Goal: Communication & Community: Answer question/provide support

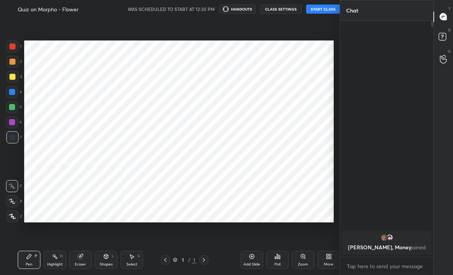
scroll to position [37564, 37480]
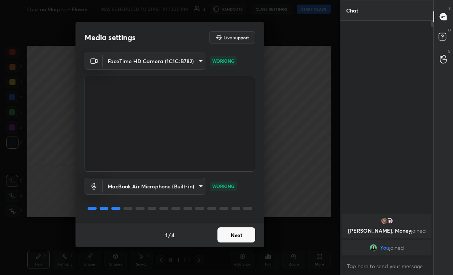
click at [236, 235] on button "Next" at bounding box center [237, 234] width 38 height 15
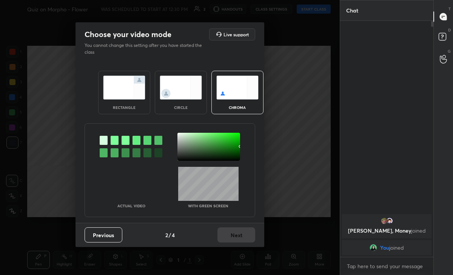
click at [204, 77] on div "circle" at bounding box center [181, 92] width 52 height 43
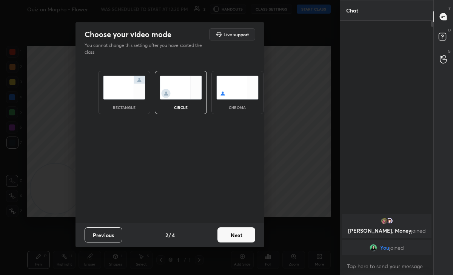
click at [193, 84] on img at bounding box center [181, 88] width 42 height 24
click at [241, 238] on button "Next" at bounding box center [237, 234] width 38 height 15
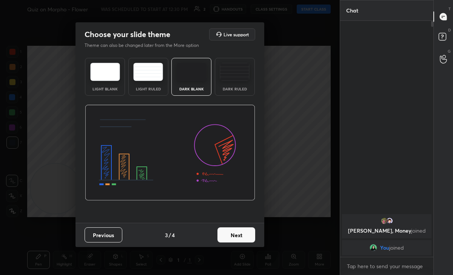
click at [248, 237] on button "Next" at bounding box center [237, 234] width 38 height 15
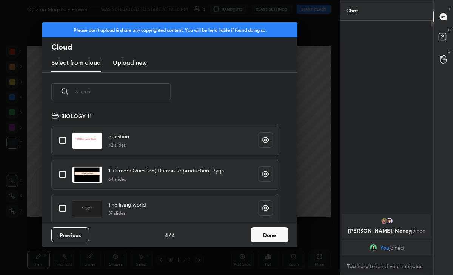
scroll to position [111, 243]
click at [262, 239] on button "Done" at bounding box center [270, 234] width 38 height 15
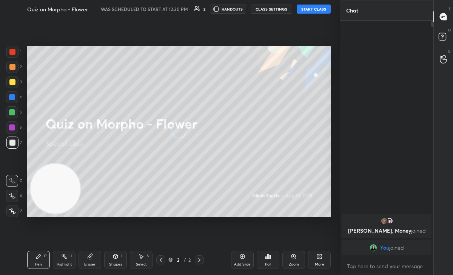
click at [306, 10] on button "START CLASS" at bounding box center [314, 9] width 34 height 9
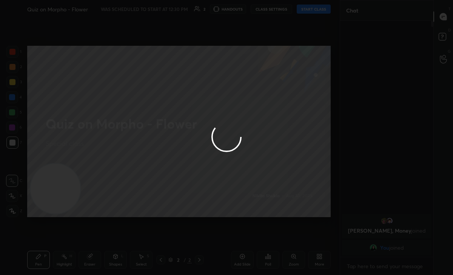
type textarea "x"
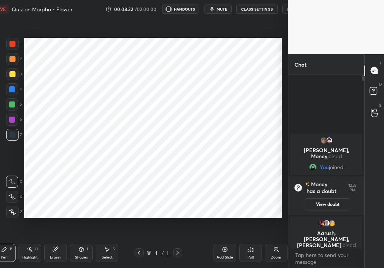
scroll to position [37571, 37520]
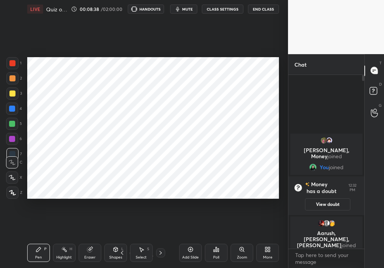
click at [187, 238] on div "Add Slide" at bounding box center [190, 252] width 23 height 18
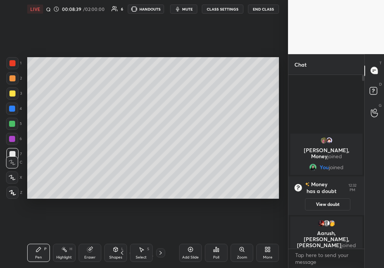
click at [217, 238] on div "Poll" at bounding box center [216, 257] width 6 height 4
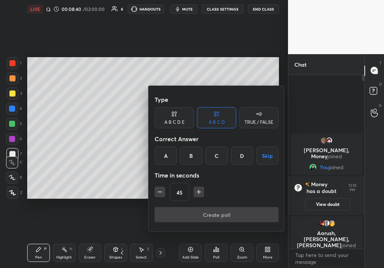
click at [244, 110] on div "TRUE / FALSE" at bounding box center [258, 117] width 39 height 21
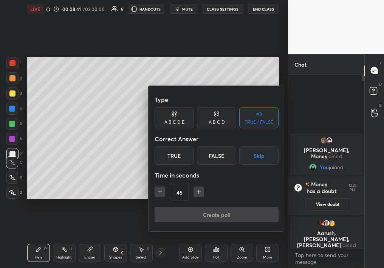
click at [173, 151] on div "True" at bounding box center [174, 155] width 39 height 18
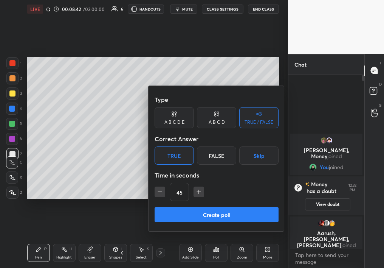
click at [202, 207] on button "Create poll" at bounding box center [217, 214] width 124 height 15
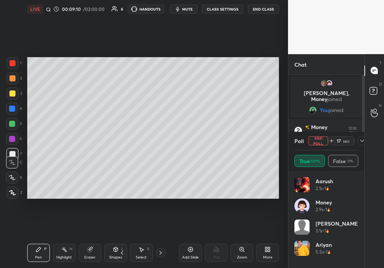
click at [190, 4] on div "LIVE Quiz on Morpho - Flower 00:09:10 / 02:00:00 6 HANDOUTS mute CLASS SETTINGS…" at bounding box center [153, 9] width 252 height 18
click at [190, 6] on span "mute" at bounding box center [187, 8] width 11 height 5
click at [187, 6] on button "unmute" at bounding box center [183, 9] width 27 height 9
click at [353, 142] on icon at bounding box center [354, 141] width 6 height 6
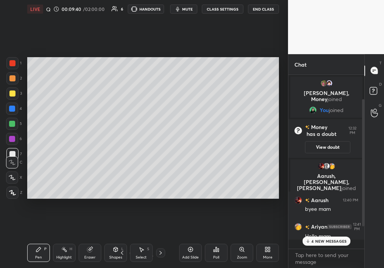
scroll to position [2, 3]
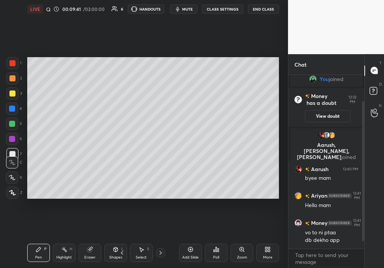
click at [268, 238] on icon at bounding box center [269, 250] width 2 height 2
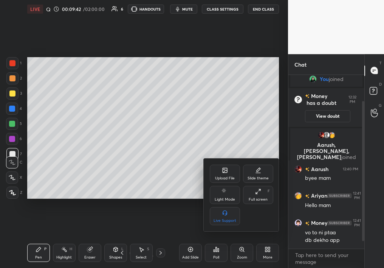
click at [379, 81] on div at bounding box center [192, 134] width 384 height 268
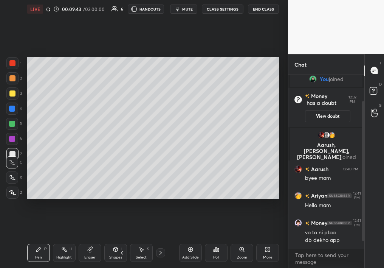
click at [377, 93] on icon at bounding box center [375, 92] width 14 height 14
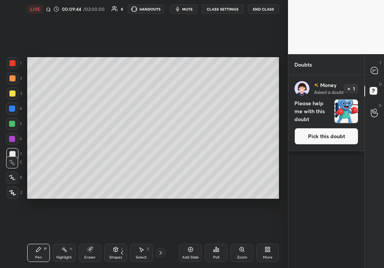
click at [329, 133] on button "Pick this doubt" at bounding box center [326, 136] width 64 height 17
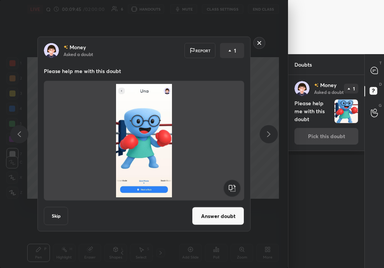
click at [207, 213] on button "Answer doubt" at bounding box center [218, 216] width 52 height 18
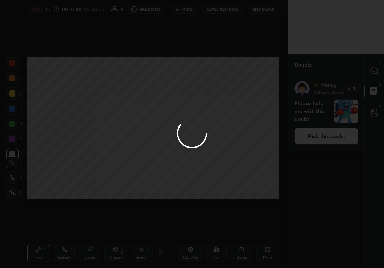
click at [372, 76] on div at bounding box center [192, 134] width 384 height 268
click at [374, 72] on div at bounding box center [192, 134] width 384 height 268
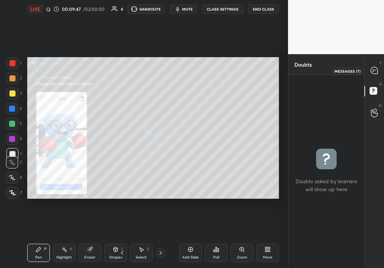
click at [374, 72] on icon at bounding box center [374, 70] width 7 height 7
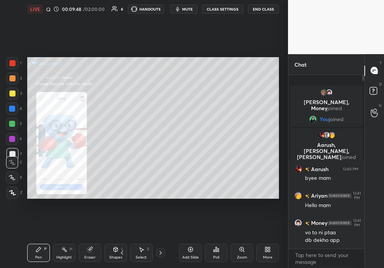
scroll to position [171, 74]
click at [248, 238] on div "Zoom" at bounding box center [242, 252] width 23 height 18
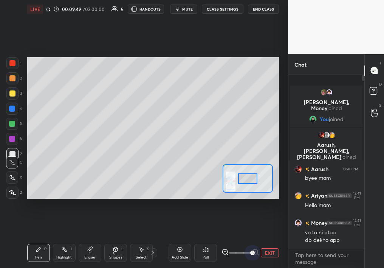
click at [269, 238] on div "Add Slide Poll EXIT" at bounding box center [224, 252] width 110 height 42
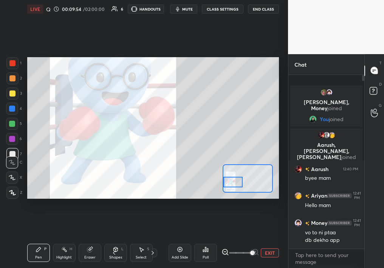
click at [218, 178] on div "Setting up your live class Poll for secs No correct answer Start poll" at bounding box center [153, 128] width 252 height 142
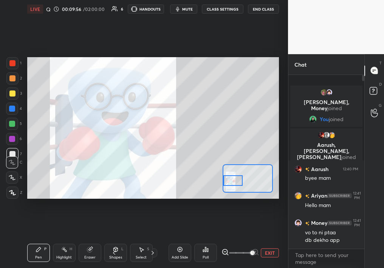
click at [11, 58] on div at bounding box center [12, 63] width 12 height 12
click at [302, 0] on html "1 2 3 4 5 6 7 C X Z C X Z E E Erase all H H LIVE Quiz on Morpho - Flower 00:09:…" at bounding box center [192, 0] width 384 height 0
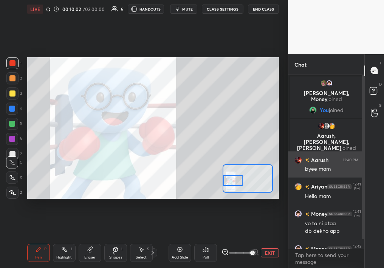
scroll to position [18, 0]
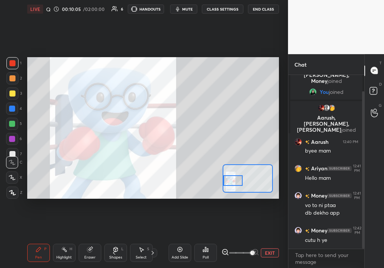
click at [316, 25] on div "1 2 3 4 5 6 7 C X Z C X Z E E Erase all H H LIVE Quiz on Morpho - Flower 00:10:…" at bounding box center [192, 134] width 384 height 268
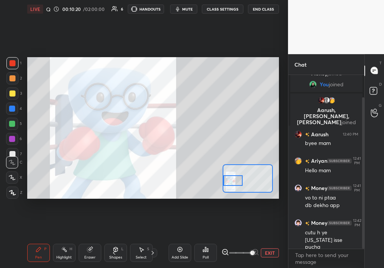
scroll to position [40, 0]
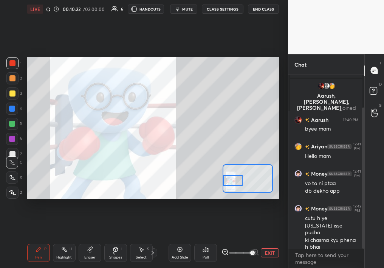
click at [265, 238] on button "EXIT" at bounding box center [270, 252] width 18 height 9
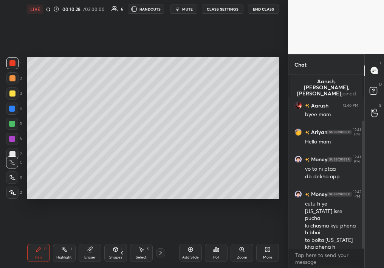
scroll to position [62, 0]
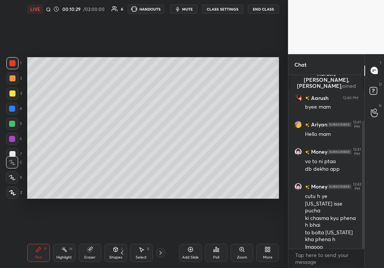
click at [258, 238] on div "More" at bounding box center [267, 252] width 23 height 18
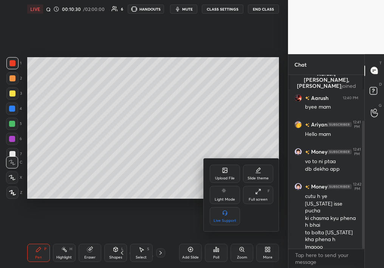
click at [224, 162] on div "Upload File Slide theme Light Mode Full screen F Live Support" at bounding box center [242, 194] width 76 height 73
click at [226, 184] on div "Upload File Slide theme Light Mode Full screen F Live Support" at bounding box center [241, 194] width 63 height 60
click at [218, 172] on div "Upload File" at bounding box center [225, 173] width 30 height 18
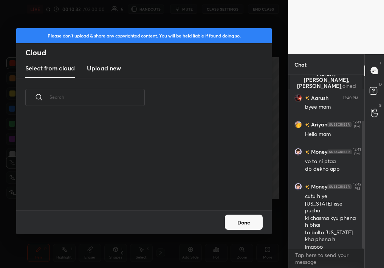
scroll to position [93, 243]
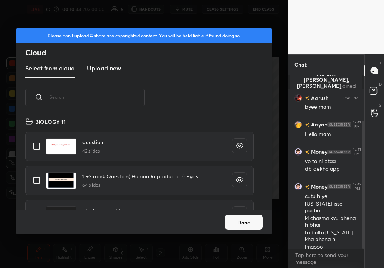
click at [101, 71] on h3 "Upload new" at bounding box center [104, 67] width 34 height 9
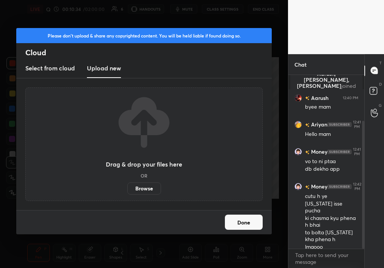
click at [53, 71] on h3 "Select from cloud" at bounding box center [50, 67] width 50 height 9
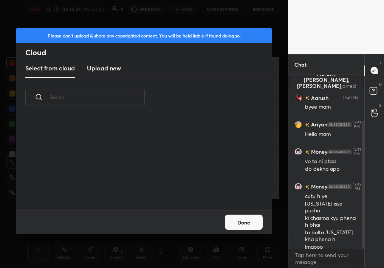
click at [105, 72] on h3 "Upload new" at bounding box center [104, 67] width 34 height 9
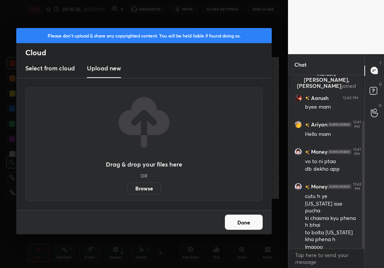
click at [141, 189] on label "Browse" at bounding box center [144, 188] width 34 height 12
click at [127, 189] on input "Browse" at bounding box center [127, 188] width 0 height 12
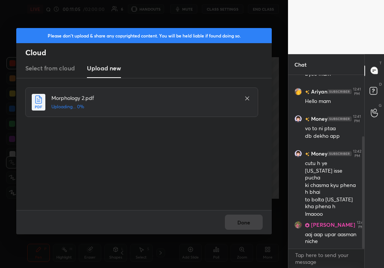
click at [223, 195] on div "Morphology 2.pdf Uploading... 0%" at bounding box center [144, 143] width 239 height 113
click at [235, 221] on div "Done" at bounding box center [143, 222] width 255 height 24
click at [245, 215] on div "Done" at bounding box center [143, 222] width 255 height 24
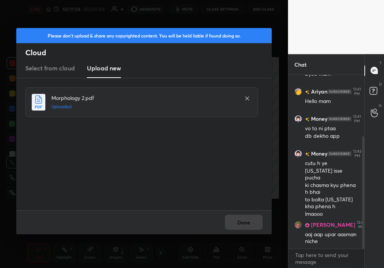
click at [245, 215] on div "Done" at bounding box center [143, 222] width 255 height 24
click at [245, 216] on button "Done" at bounding box center [244, 221] width 38 height 15
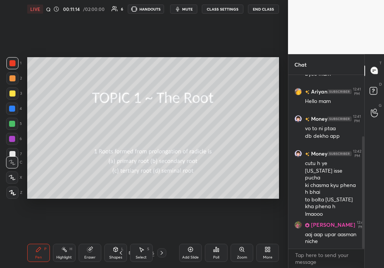
scroll to position [149, 0]
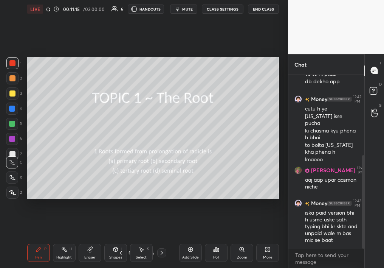
click at [9, 64] on div at bounding box center [12, 63] width 12 height 12
click at [85, 201] on div "Setting up your live class Poll for secs No correct answer Start poll" at bounding box center [153, 127] width 258 height 219
click at [128, 238] on icon at bounding box center [130, 252] width 5 height 5
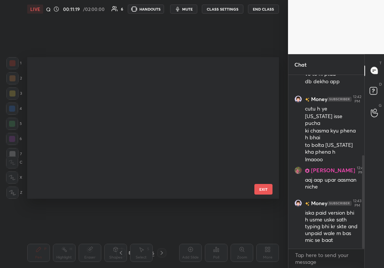
scroll to position [912, 0]
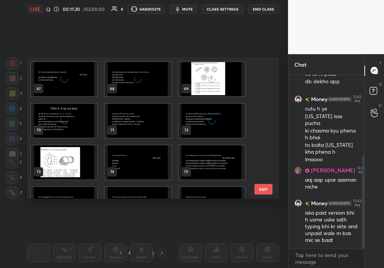
click at [136, 120] on img "grid" at bounding box center [138, 121] width 66 height 34
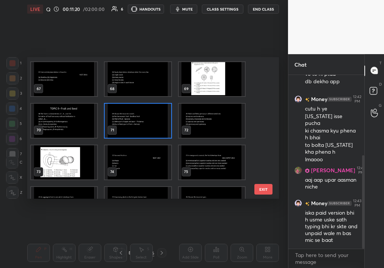
click at [136, 120] on img "grid" at bounding box center [138, 121] width 66 height 34
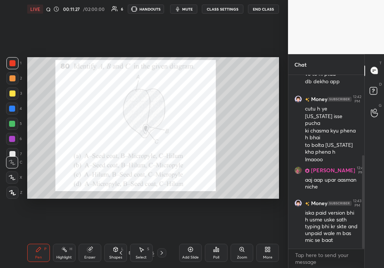
click at [128, 238] on icon at bounding box center [130, 252] width 5 height 5
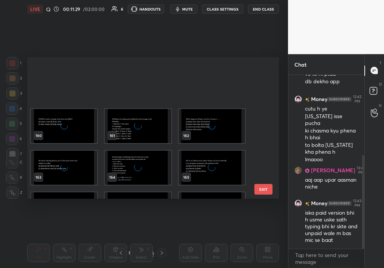
scroll to position [2308, 0]
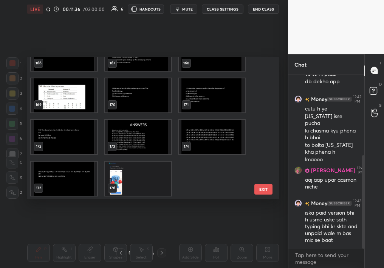
click at [192, 11] on span "mute" at bounding box center [187, 8] width 11 height 5
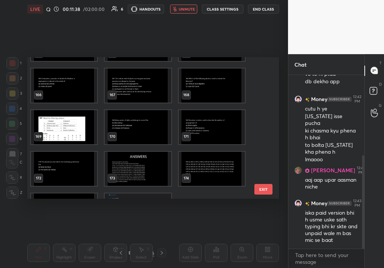
scroll to position [2275, 0]
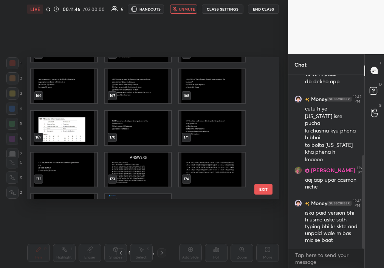
click at [266, 189] on button "EXIT" at bounding box center [263, 189] width 18 height 11
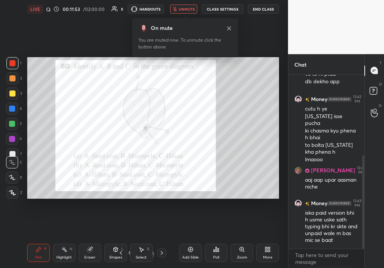
click at [190, 9] on span "unmute" at bounding box center [187, 8] width 16 height 5
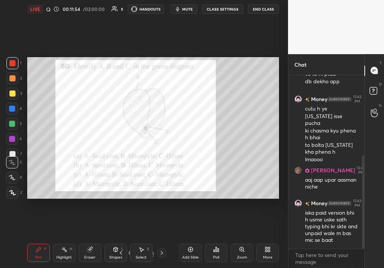
click at [214, 238] on icon at bounding box center [214, 250] width 1 height 2
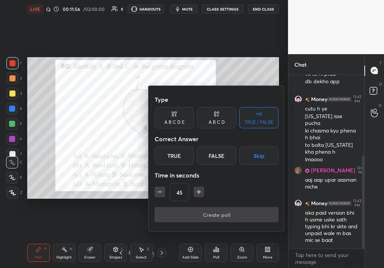
click at [217, 118] on div "A B C D" at bounding box center [216, 117] width 39 height 21
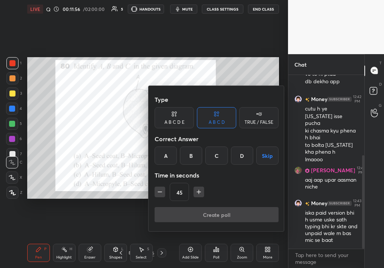
click at [198, 147] on div "B" at bounding box center [191, 155] width 22 height 18
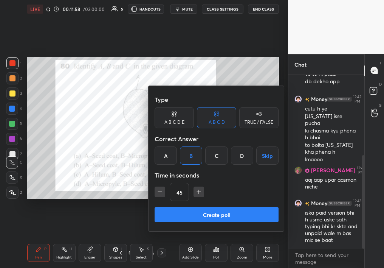
click at [203, 208] on button "Create poll" at bounding box center [217, 214] width 124 height 15
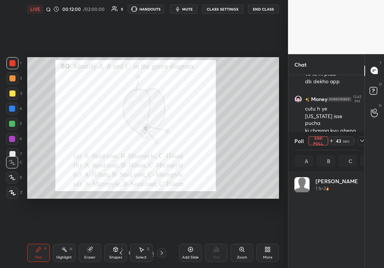
scroll to position [88, 62]
click at [311, 141] on button "End Poll" at bounding box center [318, 140] width 20 height 9
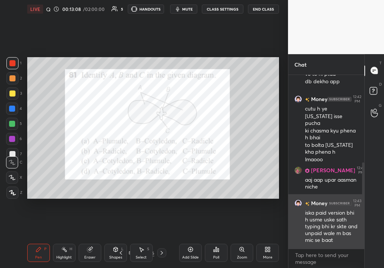
scroll to position [176, 0]
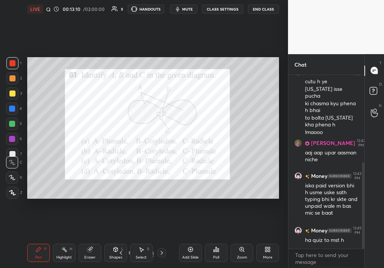
click at [219, 238] on div "Poll" at bounding box center [216, 252] width 23 height 18
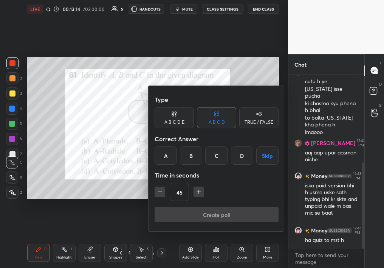
click at [100, 123] on div at bounding box center [192, 134] width 384 height 268
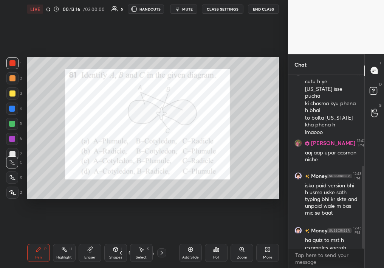
scroll to position [191, 0]
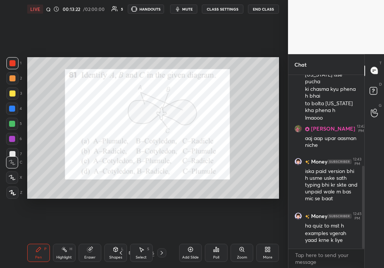
click at [221, 238] on div "Poll" at bounding box center [216, 252] width 23 height 18
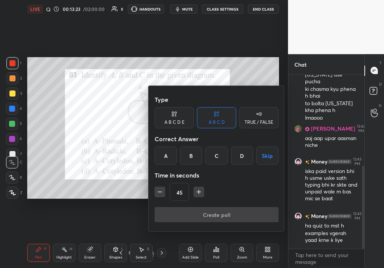
click at [221, 150] on div "C" at bounding box center [216, 155] width 22 height 18
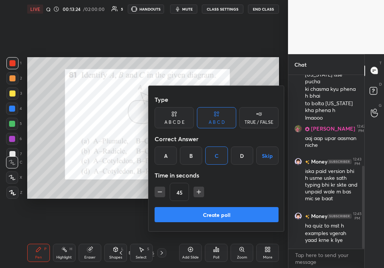
click at [248, 221] on button "Create poll" at bounding box center [217, 214] width 124 height 15
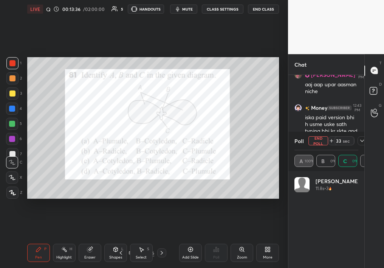
scroll to position [88, 62]
click at [361, 142] on icon at bounding box center [362, 141] width 6 height 6
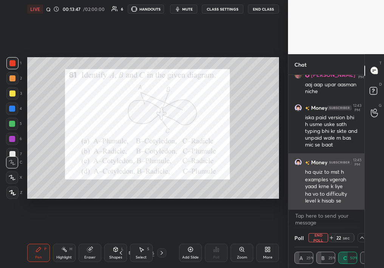
scroll to position [0, 3]
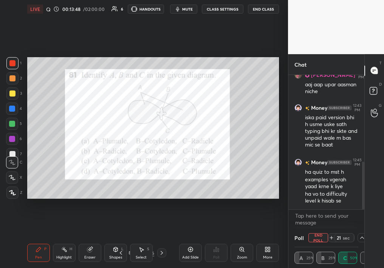
click at [314, 234] on button "End Poll" at bounding box center [318, 237] width 20 height 9
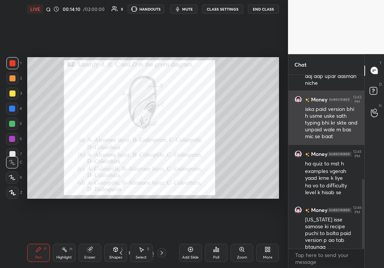
scroll to position [260, 0]
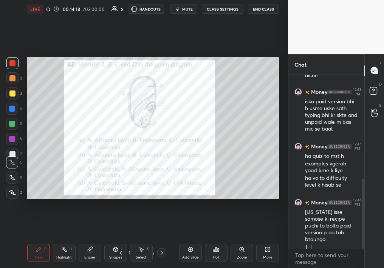
click at [214, 238] on icon at bounding box center [214, 250] width 1 height 2
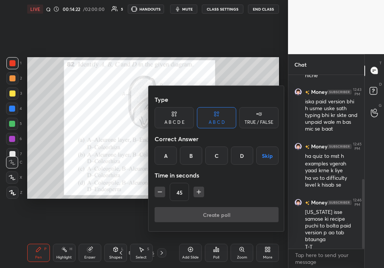
scroll to position [268, 0]
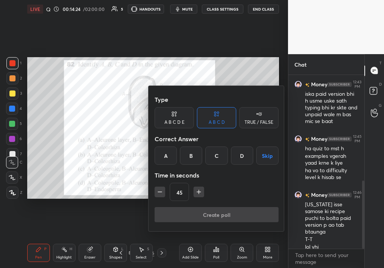
click at [161, 155] on div "A" at bounding box center [166, 155] width 22 height 18
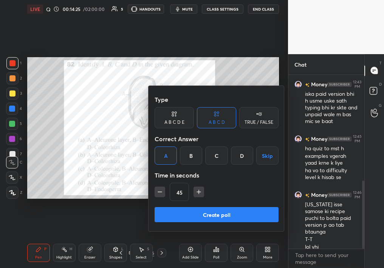
click at [217, 211] on button "Create poll" at bounding box center [217, 214] width 124 height 15
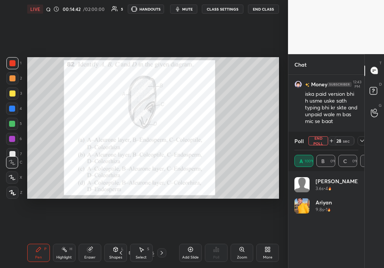
scroll to position [347, 0]
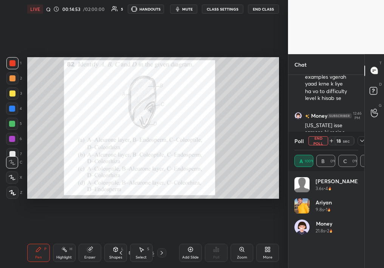
click at [188, 11] on span "mute" at bounding box center [187, 8] width 11 height 5
click at [192, 9] on span "unmute" at bounding box center [187, 8] width 16 height 5
click at [320, 141] on button "End Poll" at bounding box center [318, 140] width 20 height 9
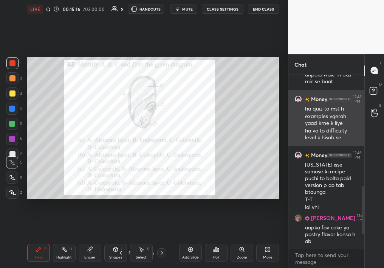
scroll to position [334, 0]
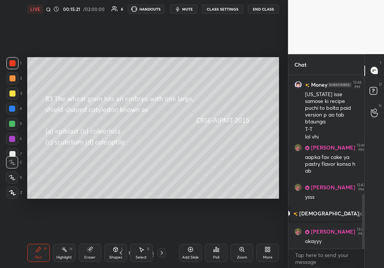
click at [133, 238] on div "Select S" at bounding box center [141, 252] width 23 height 18
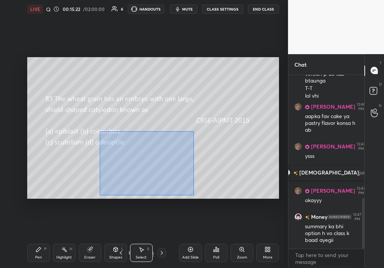
drag, startPoint x: 99, startPoint y: 131, endPoint x: 270, endPoint y: 215, distance: 190.3
click at [268, 215] on div "0 ° Undo Copy Duplicate Duplicate to new slide Delete Setting up your live clas…" at bounding box center [153, 127] width 258 height 219
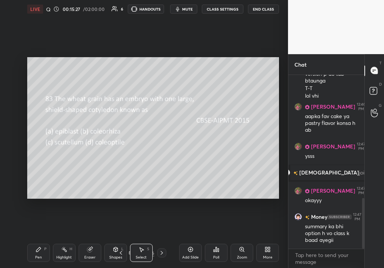
click at [36, 238] on div "Pen P" at bounding box center [38, 252] width 23 height 18
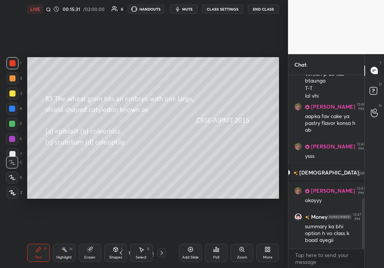
click at [12, 80] on div at bounding box center [12, 78] width 6 height 6
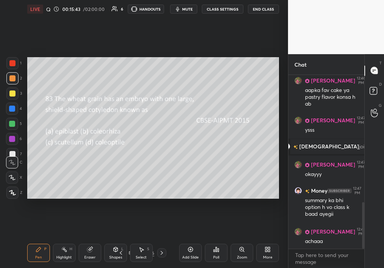
scroll to position [472, 0]
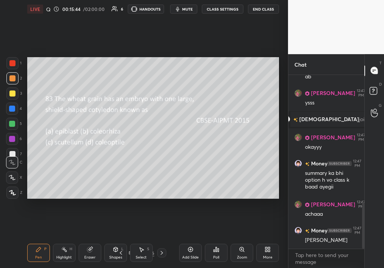
click at [214, 238] on icon at bounding box center [214, 250] width 1 height 2
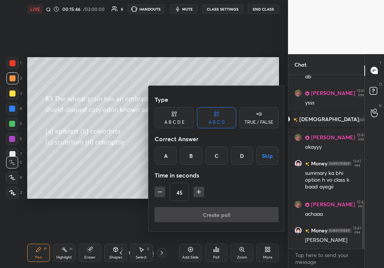
click at [214, 154] on div "C" at bounding box center [216, 155] width 22 height 18
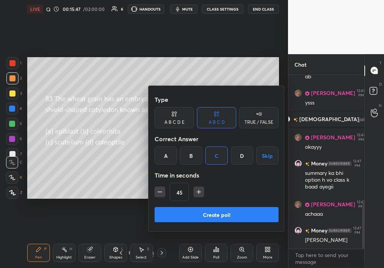
click at [230, 207] on button "Create poll" at bounding box center [217, 214] width 124 height 15
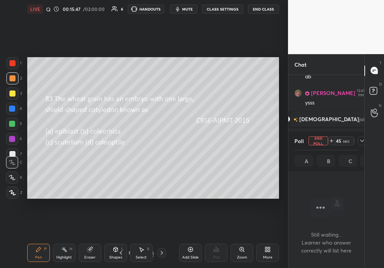
scroll to position [3, 3]
click at [362, 139] on icon at bounding box center [362, 141] width 6 height 6
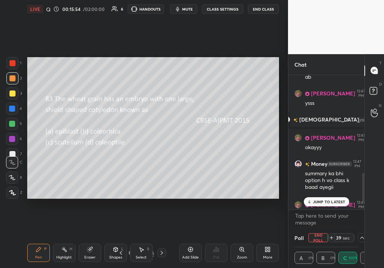
click at [319, 203] on p "JUMP TO LATEST" at bounding box center [329, 201] width 32 height 5
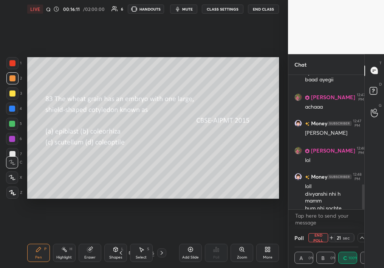
scroll to position [587, 0]
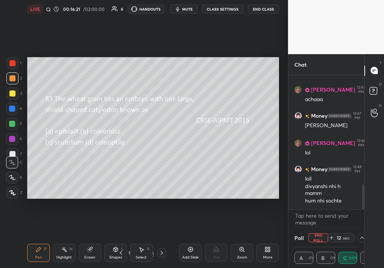
click at [320, 238] on div "Poll End Poll 12 sec" at bounding box center [326, 237] width 64 height 18
click at [320, 238] on button "End Poll" at bounding box center [318, 237] width 20 height 9
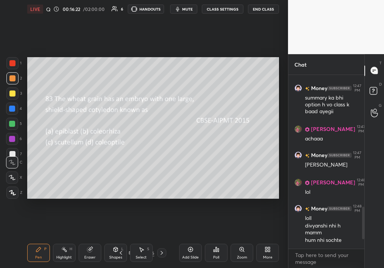
scroll to position [3, 3]
click at [217, 238] on div "Poll" at bounding box center [216, 257] width 6 height 4
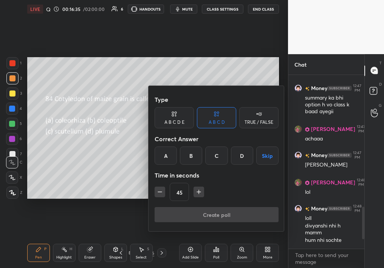
click at [100, 146] on div at bounding box center [192, 134] width 384 height 268
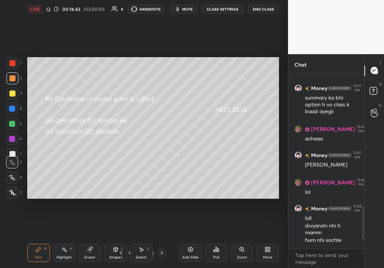
click at [215, 238] on icon at bounding box center [216, 249] width 6 height 6
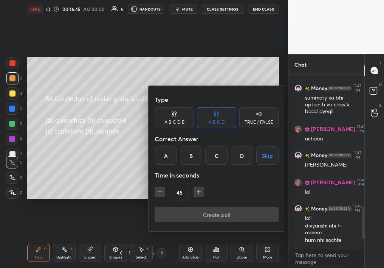
click at [220, 161] on div "C" at bounding box center [216, 155] width 22 height 18
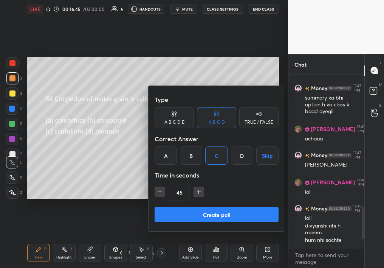
click at [216, 211] on button "Create poll" at bounding box center [217, 214] width 124 height 15
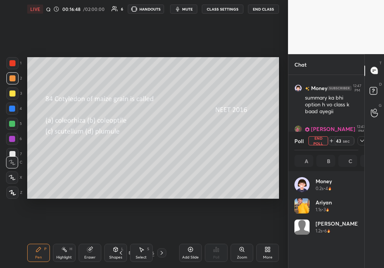
scroll to position [88, 62]
click at [355, 139] on icon at bounding box center [354, 141] width 6 height 6
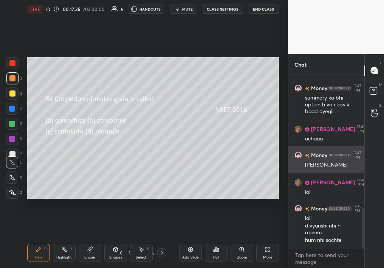
scroll to position [190, 74]
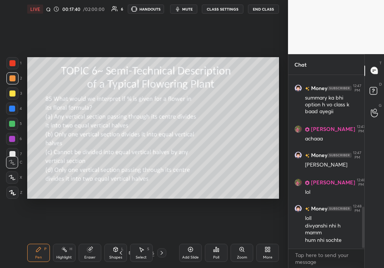
click at [12, 68] on div at bounding box center [12, 63] width 12 height 12
click at [9, 191] on icon at bounding box center [12, 192] width 6 height 5
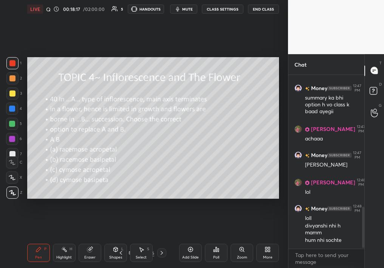
click at [240, 238] on div "Zoom" at bounding box center [242, 252] width 23 height 18
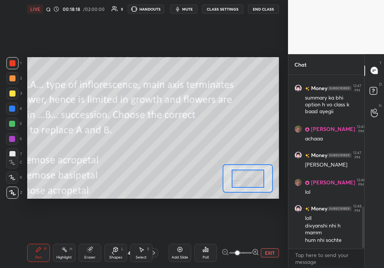
click at [268, 238] on button "EXIT" at bounding box center [270, 252] width 18 height 9
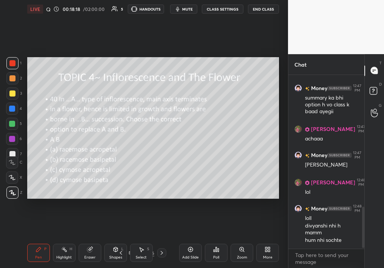
click at [212, 238] on div "Poll" at bounding box center [216, 252] width 23 height 18
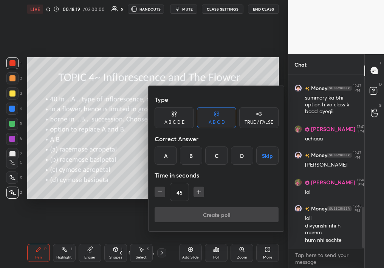
click at [243, 145] on div "Correct Answer" at bounding box center [217, 138] width 124 height 15
click at [243, 163] on div "D" at bounding box center [242, 155] width 22 height 18
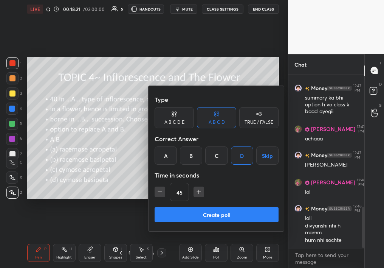
click at [245, 208] on button "Create poll" at bounding box center [217, 214] width 124 height 15
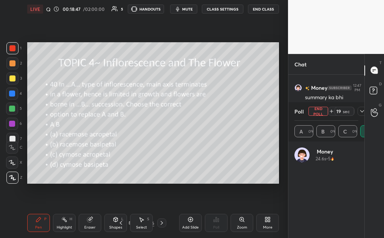
scroll to position [3, 3]
click at [327, 111] on button "End Poll" at bounding box center [318, 111] width 20 height 9
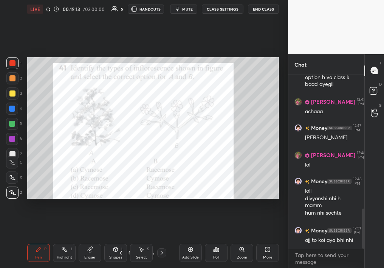
click at [220, 238] on div "Poll" at bounding box center [216, 252] width 23 height 18
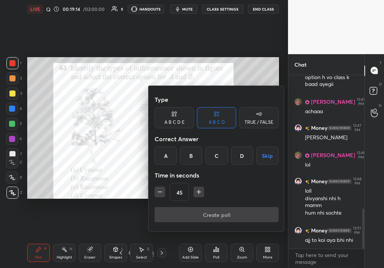
click at [192, 155] on div "B" at bounding box center [191, 155] width 22 height 18
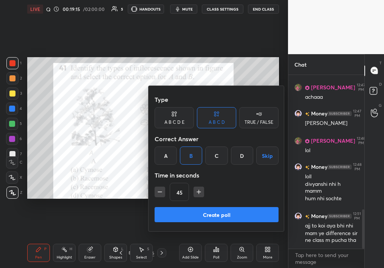
click at [196, 211] on button "Create poll" at bounding box center [217, 214] width 124 height 15
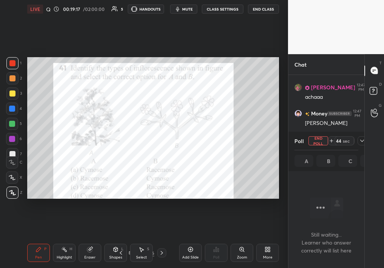
click at [364, 139] on div "T Messages (T) D Doubts (D) G Raise Hand (G)" at bounding box center [374, 161] width 20 height 214
click at [360, 142] on icon at bounding box center [362, 141] width 6 height 6
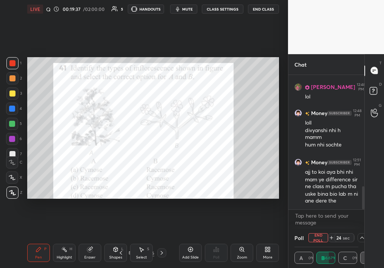
click at [185, 8] on span "mute" at bounding box center [187, 8] width 11 height 5
click at [317, 235] on button "End Poll" at bounding box center [318, 237] width 20 height 9
type textarea "x"
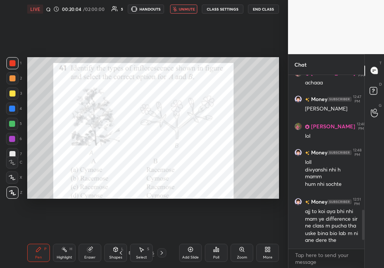
click at [183, 10] on span "unmute" at bounding box center [187, 8] width 16 height 5
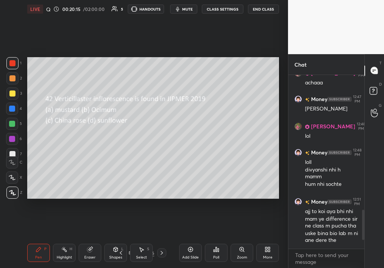
click at [215, 238] on icon at bounding box center [216, 249] width 6 height 6
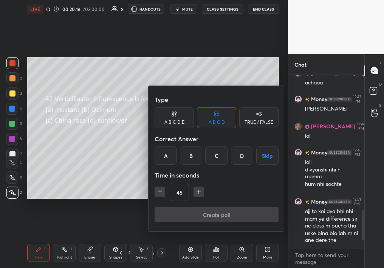
click at [194, 156] on div "B" at bounding box center [191, 155] width 22 height 18
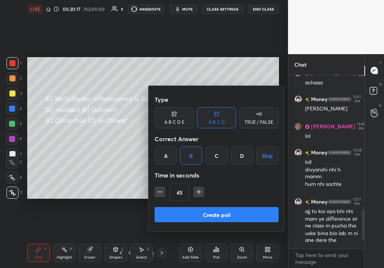
click at [207, 207] on button "Create poll" at bounding box center [217, 214] width 124 height 15
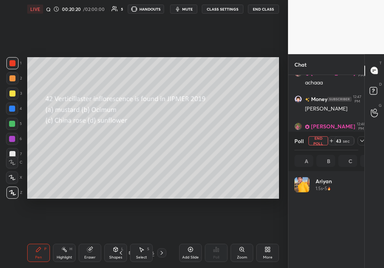
scroll to position [88, 62]
click at [361, 139] on icon at bounding box center [362, 141] width 6 height 6
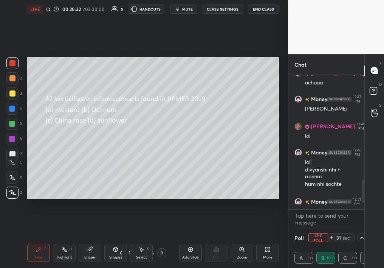
scroll to position [0, 3]
click at [317, 238] on button "End Poll" at bounding box center [318, 237] width 20 height 9
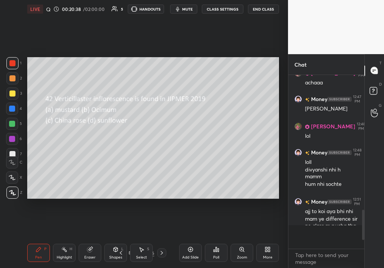
scroll to position [3, 3]
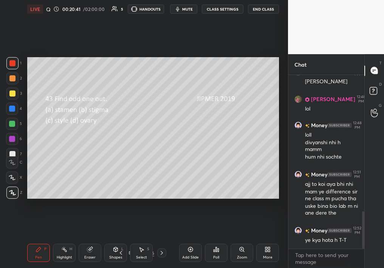
click at [221, 238] on div "Poll" at bounding box center [216, 252] width 23 height 18
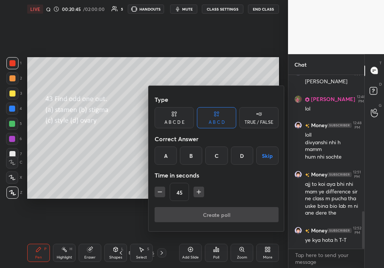
click at [240, 153] on div "D" at bounding box center [242, 155] width 22 height 18
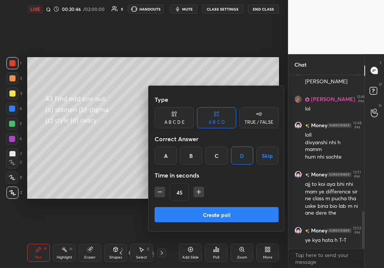
click at [174, 151] on div "A" at bounding box center [166, 155] width 22 height 18
click at [179, 203] on div "Type A B C D E A B C D TRUE / FALSE Correct Answer A B C D Skip Time in seconds…" at bounding box center [217, 149] width 124 height 115
click at [210, 209] on button "Create poll" at bounding box center [217, 214] width 124 height 15
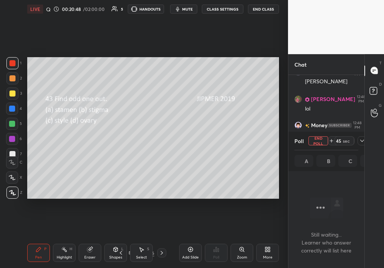
click at [237, 216] on div "Setting up your live class Poll for secs No correct answer Start poll" at bounding box center [153, 127] width 258 height 219
click at [361, 139] on icon at bounding box center [362, 141] width 6 height 6
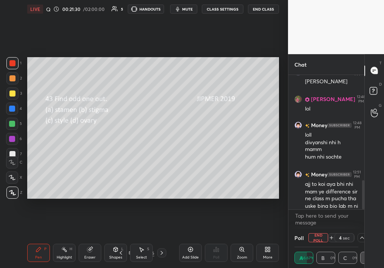
click at [320, 236] on button "End Poll" at bounding box center [318, 237] width 20 height 9
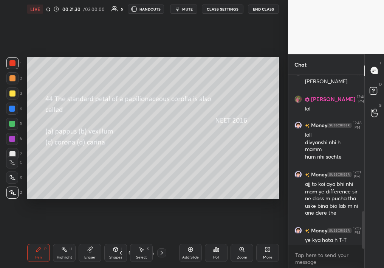
scroll to position [190, 74]
click at [217, 238] on icon at bounding box center [216, 249] width 6 height 6
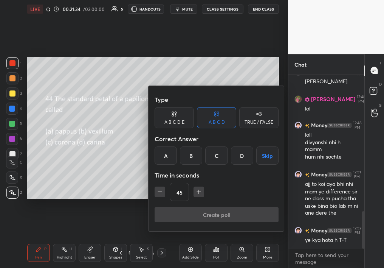
click at [190, 158] on div "B" at bounding box center [191, 155] width 22 height 18
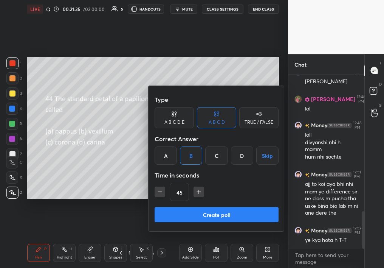
click at [188, 207] on button "Create poll" at bounding box center [217, 214] width 124 height 15
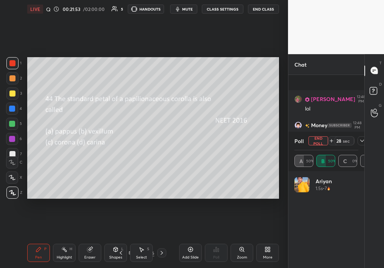
scroll to position [697, 0]
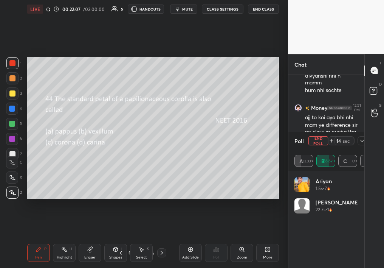
click at [323, 139] on button "End Poll" at bounding box center [318, 140] width 20 height 9
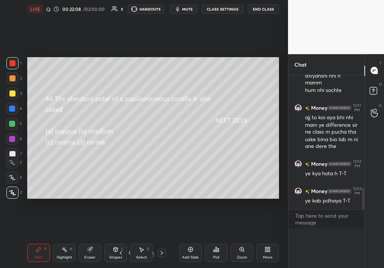
scroll to position [667, 0]
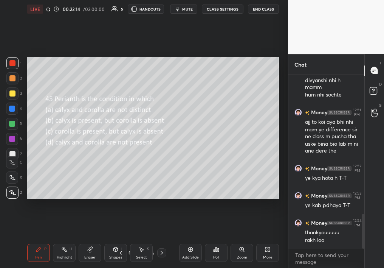
click at [216, 238] on icon at bounding box center [216, 249] width 1 height 5
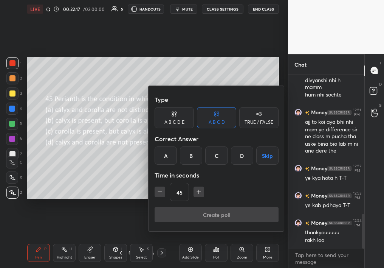
click at [165, 158] on div "A" at bounding box center [166, 155] width 22 height 18
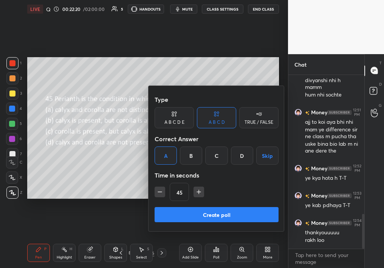
click at [127, 181] on div at bounding box center [192, 134] width 384 height 268
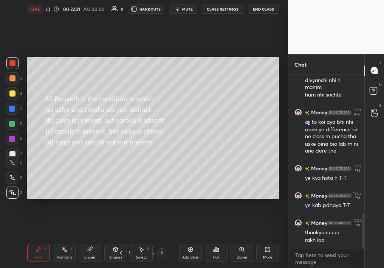
click at [215, 238] on div "Poll" at bounding box center [216, 257] width 6 height 4
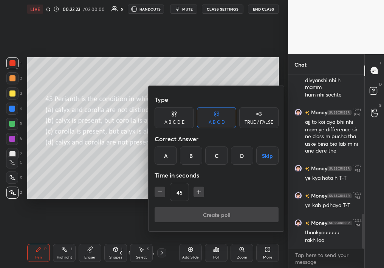
click at [169, 152] on div "A" at bounding box center [166, 155] width 22 height 18
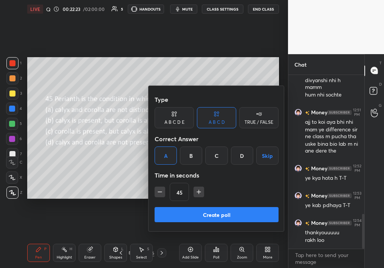
click at [175, 201] on div "Type A B C D E A B C D TRUE / FALSE Correct Answer A B C D Skip Time in seconds…" at bounding box center [217, 149] width 124 height 115
click at [179, 217] on button "Create poll" at bounding box center [217, 214] width 124 height 15
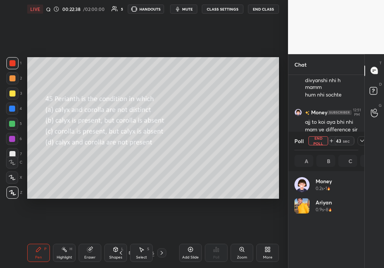
scroll to position [88, 62]
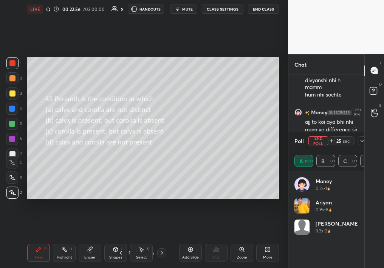
click at [184, 10] on span "mute" at bounding box center [187, 8] width 11 height 5
click at [319, 142] on button "End Poll" at bounding box center [318, 140] width 20 height 9
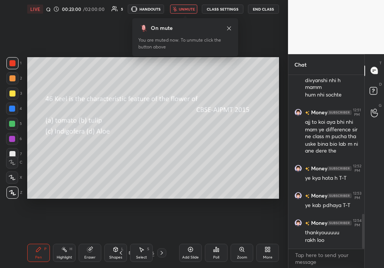
click at [190, 9] on span "unmute" at bounding box center [187, 8] width 16 height 5
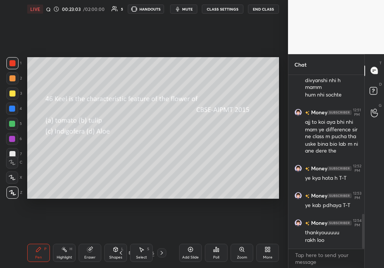
click at [218, 238] on icon at bounding box center [218, 249] width 1 height 3
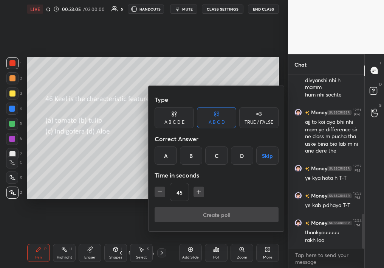
click at [226, 151] on div "C" at bounding box center [216, 155] width 22 height 18
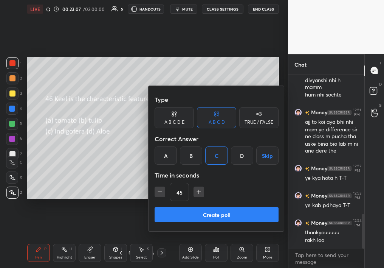
click at [203, 208] on button "Create poll" at bounding box center [217, 214] width 124 height 15
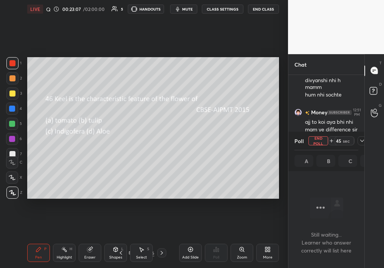
scroll to position [160, 74]
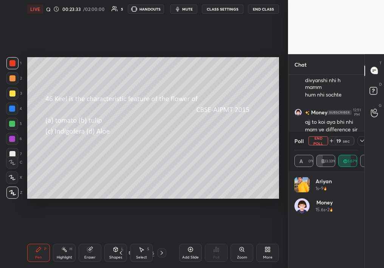
click at [320, 142] on button "End Poll" at bounding box center [318, 140] width 20 height 9
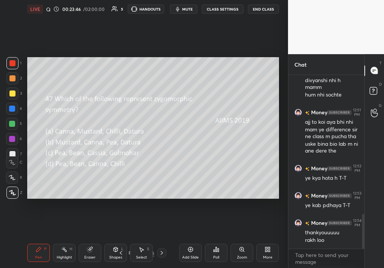
click at [218, 238] on icon at bounding box center [218, 249] width 1 height 3
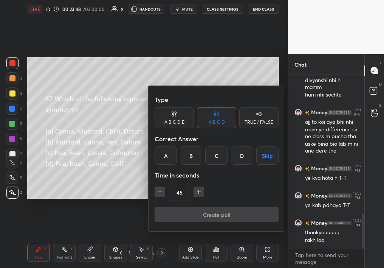
click at [224, 155] on div "C" at bounding box center [216, 155] width 22 height 18
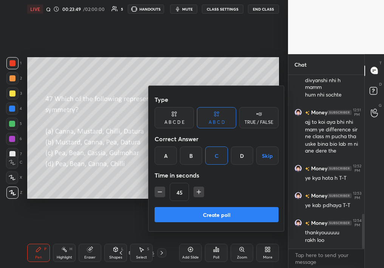
click at [217, 209] on button "Create poll" at bounding box center [217, 214] width 124 height 15
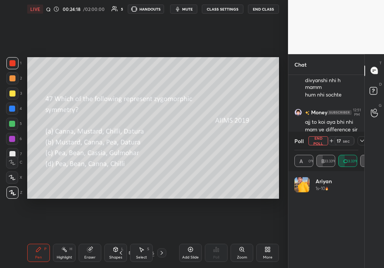
click at [322, 142] on button "End Poll" at bounding box center [318, 140] width 20 height 9
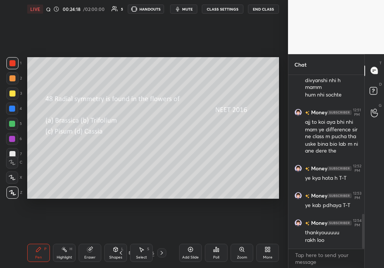
scroll to position [190, 74]
click at [217, 238] on icon at bounding box center [216, 249] width 1 height 5
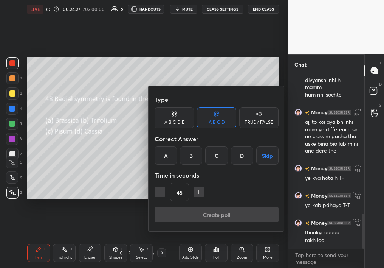
click at [164, 153] on div "A" at bounding box center [166, 155] width 22 height 18
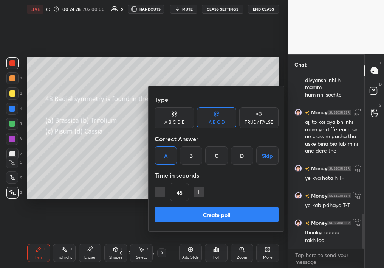
click at [183, 217] on button "Create poll" at bounding box center [217, 214] width 124 height 15
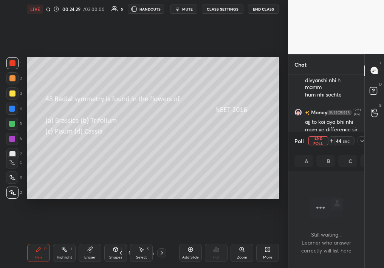
click at [359, 141] on icon at bounding box center [362, 141] width 6 height 6
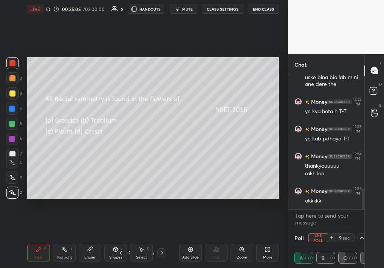
click at [317, 237] on button "End Poll" at bounding box center [318, 237] width 20 height 9
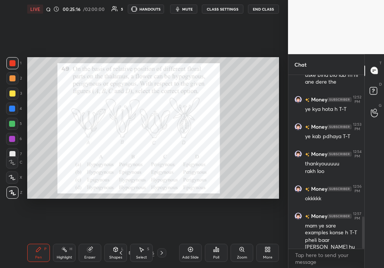
click at [216, 238] on icon at bounding box center [216, 249] width 1 height 5
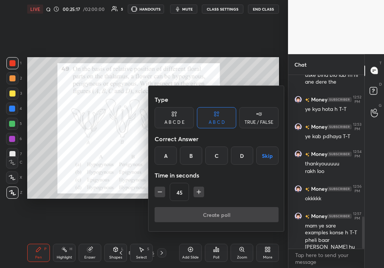
click at [170, 152] on div "A" at bounding box center [166, 155] width 22 height 18
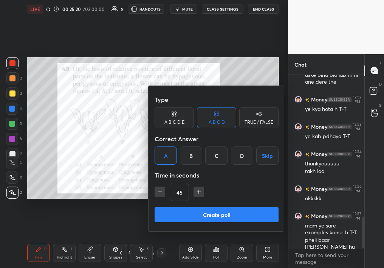
scroll to position [769, 0]
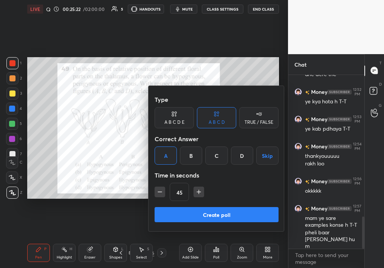
click at [201, 210] on button "Create poll" at bounding box center [217, 214] width 124 height 15
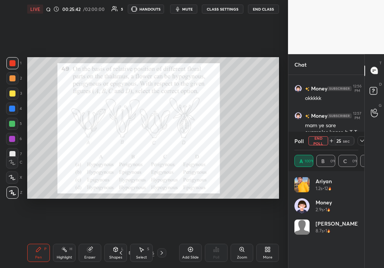
scroll to position [869, 0]
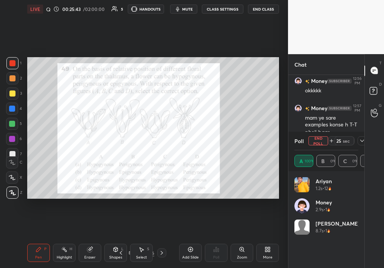
click at [316, 136] on button "End Poll" at bounding box center [318, 140] width 20 height 9
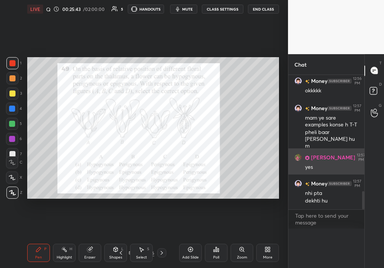
scroll to position [0, 0]
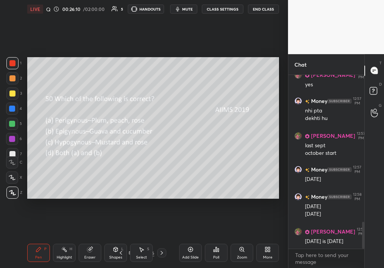
click at [214, 238] on icon at bounding box center [216, 249] width 6 height 6
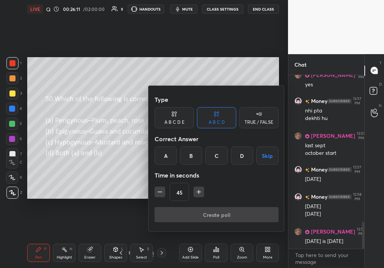
click at [243, 156] on div "D" at bounding box center [242, 155] width 22 height 18
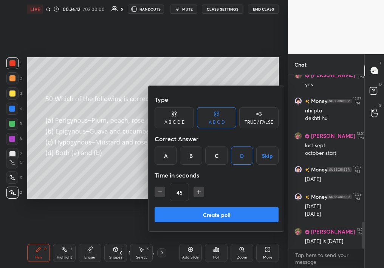
click at [240, 209] on button "Create poll" at bounding box center [217, 214] width 124 height 15
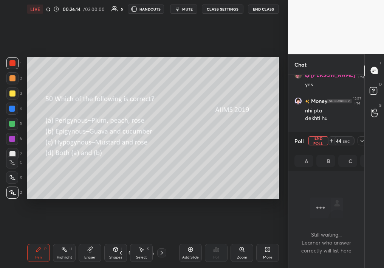
click at [363, 142] on icon at bounding box center [362, 141] width 6 height 6
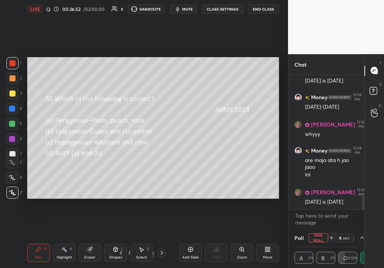
scroll to position [1145, 0]
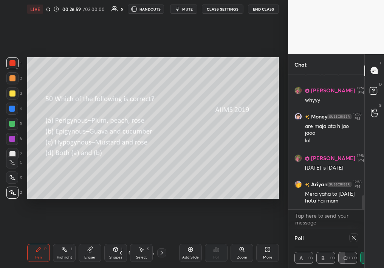
click at [352, 238] on icon at bounding box center [354, 237] width 6 height 6
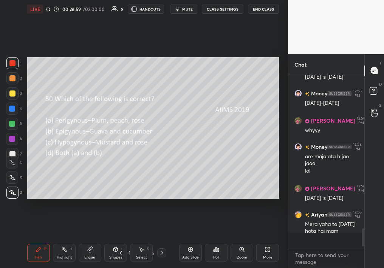
scroll to position [3, 3]
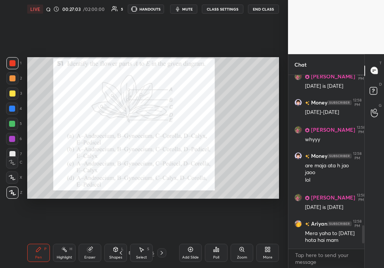
click at [124, 40] on div "Setting up your live class Poll for secs No correct answer Start poll" at bounding box center [153, 127] width 258 height 219
click at [218, 238] on div "Poll" at bounding box center [216, 252] width 23 height 18
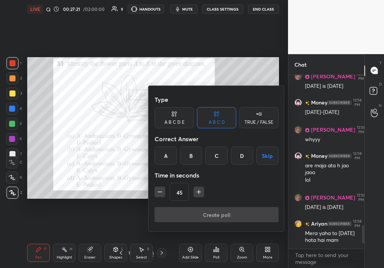
click at [170, 156] on div "A" at bounding box center [166, 155] width 22 height 18
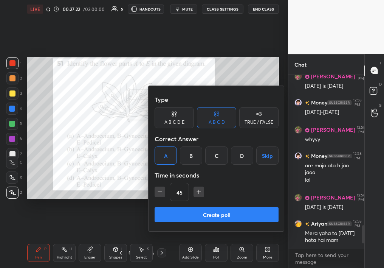
click at [186, 215] on button "Create poll" at bounding box center [217, 214] width 124 height 15
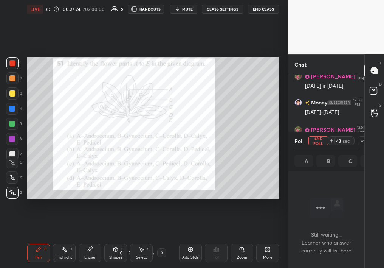
click at [360, 136] on div at bounding box center [361, 140] width 9 height 9
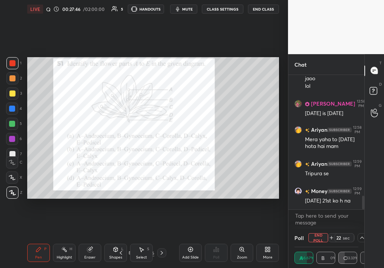
scroll to position [1207, 0]
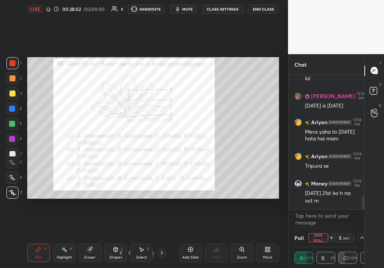
click at [322, 233] on button "End Poll" at bounding box center [318, 237] width 20 height 9
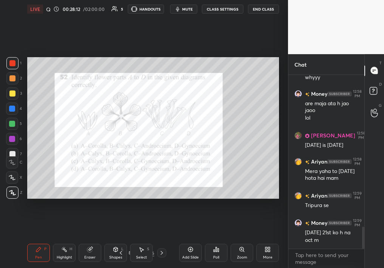
scroll to position [1195, 0]
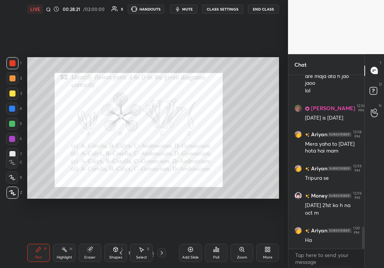
click at [218, 238] on icon at bounding box center [218, 249] width 1 height 3
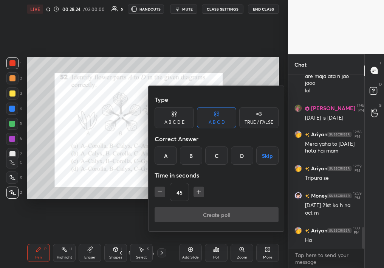
scroll to position [1223, 0]
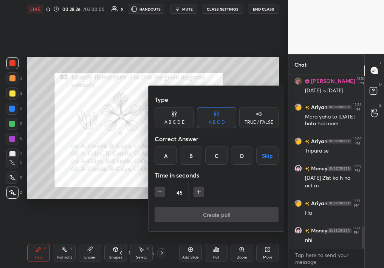
click at [188, 155] on div "B" at bounding box center [191, 155] width 22 height 18
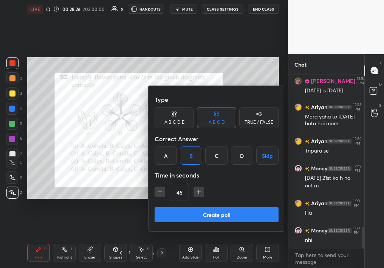
click at [196, 211] on button "Create poll" at bounding box center [217, 214] width 124 height 15
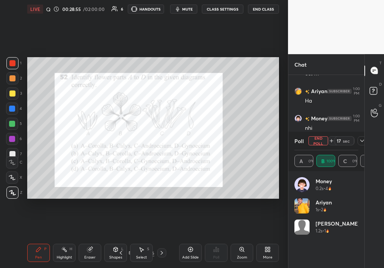
scroll to position [936, 0]
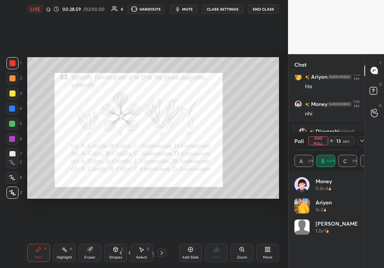
click at [317, 138] on button "End Poll" at bounding box center [318, 140] width 20 height 9
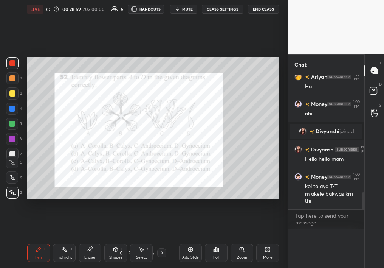
scroll to position [3, 3]
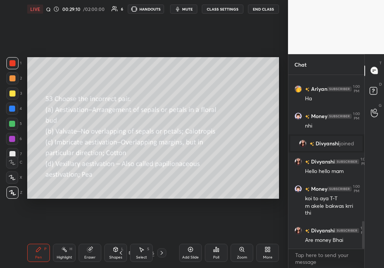
click at [215, 238] on icon at bounding box center [216, 249] width 6 height 6
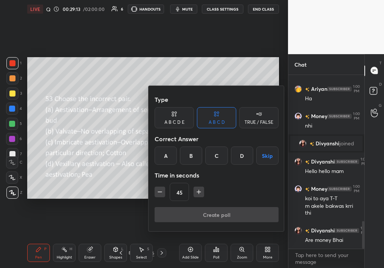
click at [219, 155] on div "C" at bounding box center [216, 155] width 22 height 18
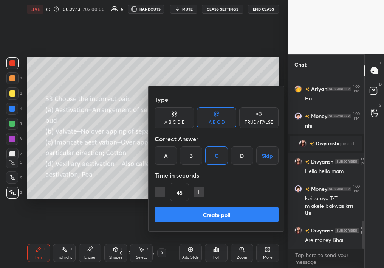
click at [206, 207] on button "Create poll" at bounding box center [217, 214] width 124 height 15
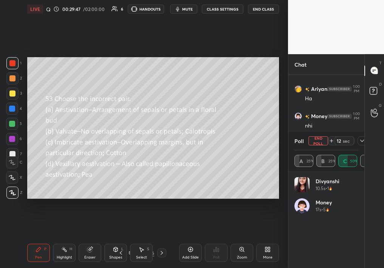
click at [322, 143] on button "End Poll" at bounding box center [318, 140] width 20 height 9
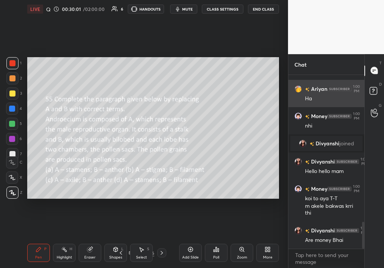
scroll to position [952, 0]
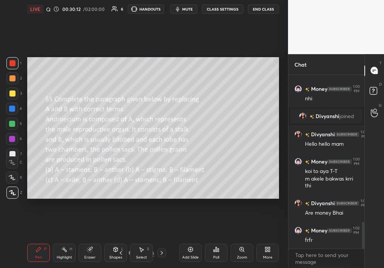
click at [219, 238] on div "Poll" at bounding box center [216, 257] width 6 height 4
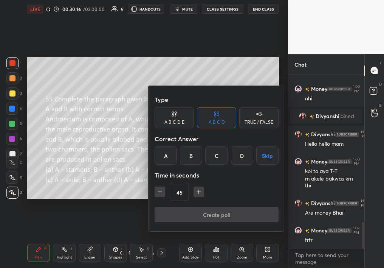
click at [158, 150] on div "A" at bounding box center [166, 155] width 22 height 18
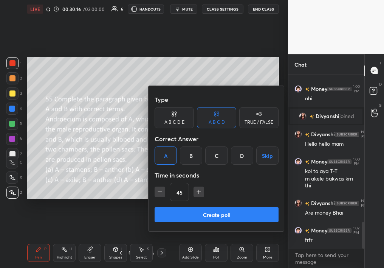
click at [169, 214] on button "Create poll" at bounding box center [217, 214] width 124 height 15
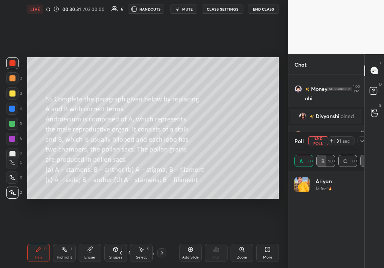
scroll to position [88, 62]
click at [359, 139] on icon at bounding box center [362, 141] width 6 height 6
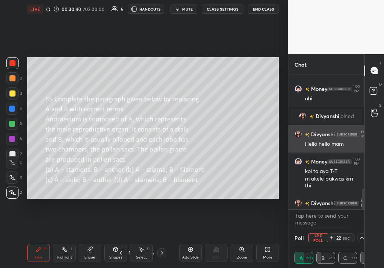
scroll to position [991, 0]
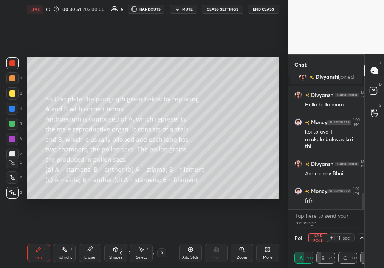
click at [188, 4] on div "LIVE Quiz on Morpho - Flower 00:30:51 / 02:00:00 6 HANDOUTS mute CLASS SETTINGS…" at bounding box center [153, 9] width 252 height 18
click at [190, 9] on span "mute" at bounding box center [187, 8] width 11 height 5
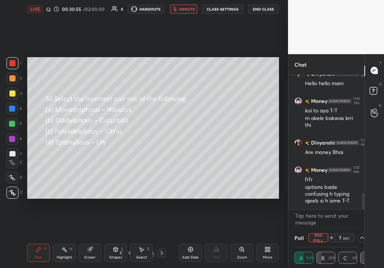
click at [197, 7] on button "unmute" at bounding box center [183, 9] width 27 height 9
click at [308, 238] on div "Poll" at bounding box center [326, 237] width 64 height 18
click at [354, 237] on icon at bounding box center [354, 237] width 6 height 6
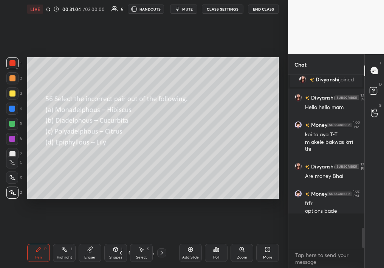
scroll to position [3, 3]
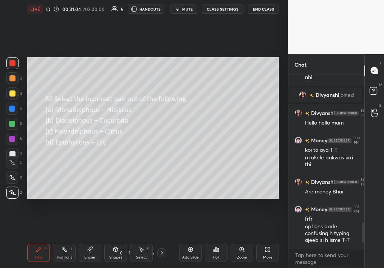
click at [219, 238] on icon at bounding box center [216, 249] width 6 height 6
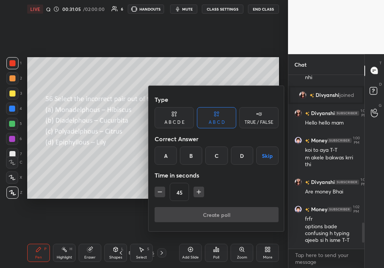
click at [195, 155] on div "B" at bounding box center [191, 155] width 22 height 18
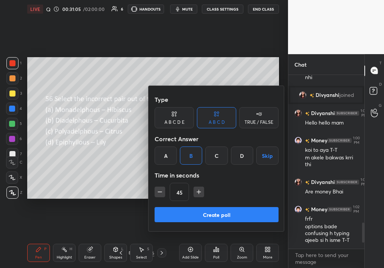
click at [200, 203] on div "Type A B C D E A B C D TRUE / FALSE Correct Answer A B C D Skip Time in seconds…" at bounding box center [217, 149] width 124 height 115
click at [203, 216] on button "Create poll" at bounding box center [217, 214] width 124 height 15
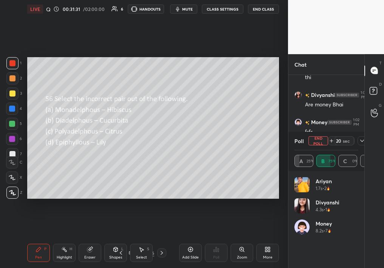
scroll to position [1094, 0]
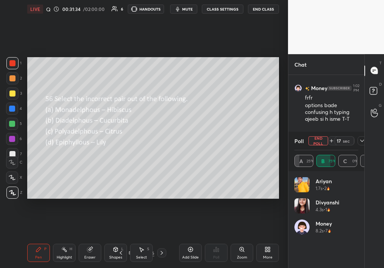
click at [323, 139] on button "End Poll" at bounding box center [318, 140] width 20 height 9
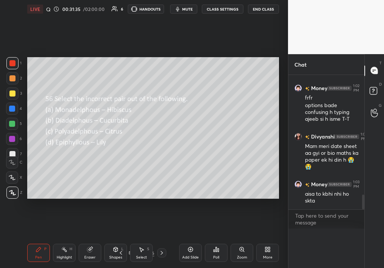
scroll to position [3, 3]
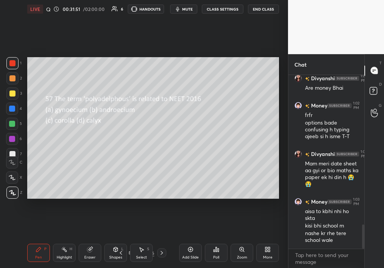
click at [217, 238] on icon at bounding box center [216, 249] width 1 height 5
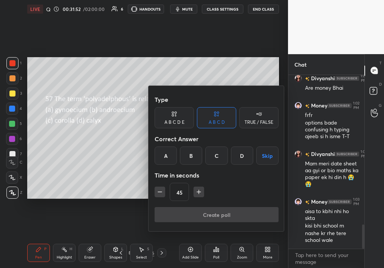
click at [190, 153] on div "B" at bounding box center [191, 155] width 22 height 18
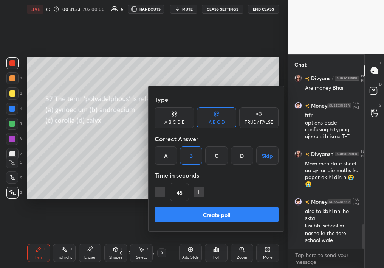
click at [197, 213] on button "Create poll" at bounding box center [217, 214] width 124 height 15
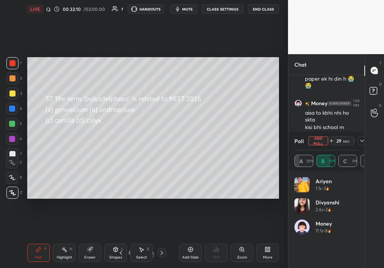
click at [314, 141] on button "End Poll" at bounding box center [318, 140] width 20 height 9
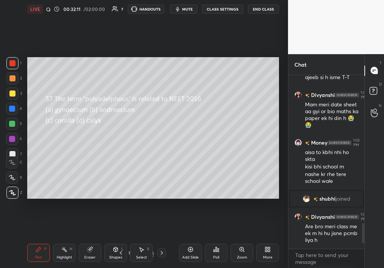
scroll to position [171, 74]
click at [222, 238] on div "Poll" at bounding box center [216, 252] width 23 height 18
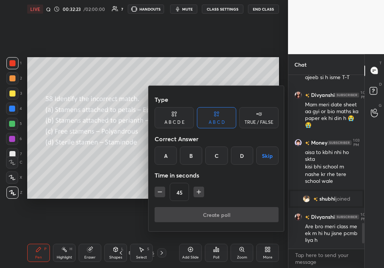
click at [202, 156] on div "B" at bounding box center [191, 155] width 22 height 18
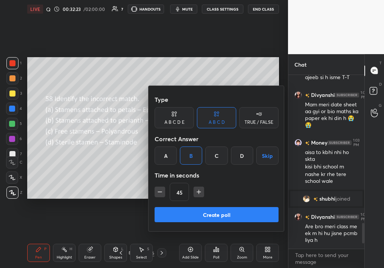
click at [206, 210] on button "Create poll" at bounding box center [217, 214] width 124 height 15
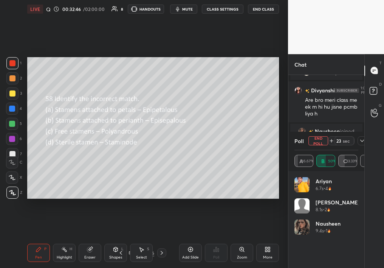
click at [319, 139] on button "End Poll" at bounding box center [318, 140] width 20 height 9
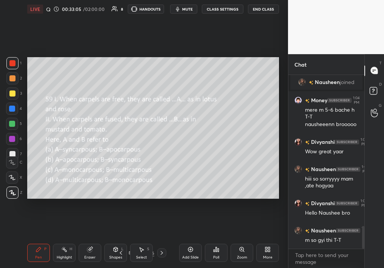
click at [215, 238] on icon at bounding box center [214, 250] width 1 height 2
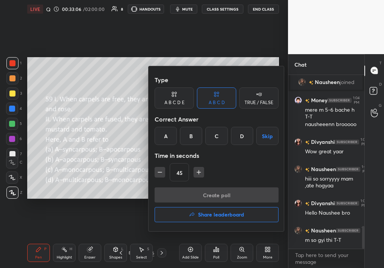
click at [194, 136] on div "B" at bounding box center [191, 136] width 22 height 18
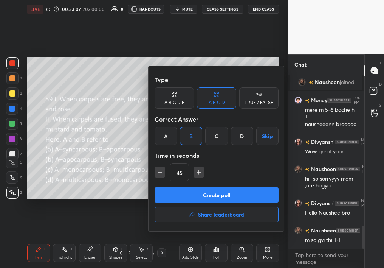
click at [207, 193] on button "Create poll" at bounding box center [217, 194] width 124 height 15
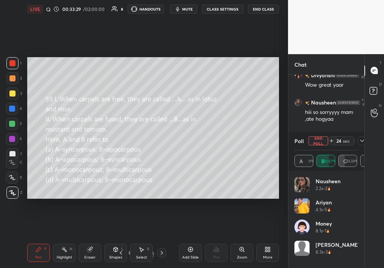
click at [363, 137] on div at bounding box center [361, 140] width 9 height 9
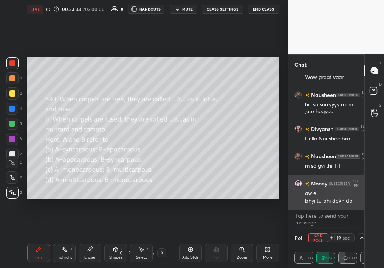
click at [323, 207] on div "Money 1:05 PM awie bhyi tu bhi dekh db" at bounding box center [326, 191] width 76 height 35
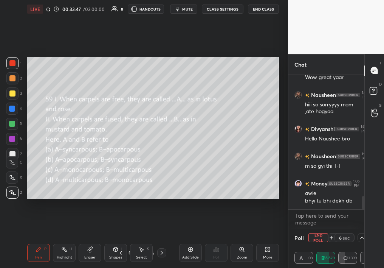
click at [317, 237] on button "End Poll" at bounding box center [318, 237] width 20 height 9
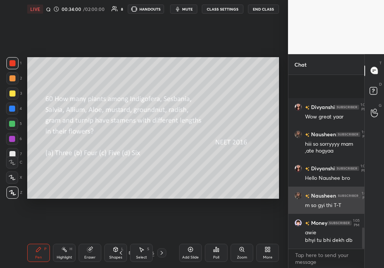
scroll to position [1254, 0]
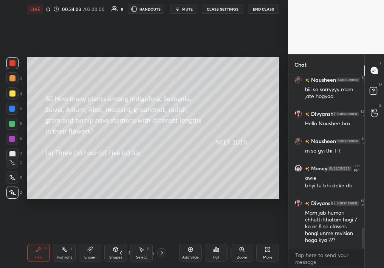
click at [201, 238] on div "Add Slide" at bounding box center [190, 252] width 23 height 18
click at [214, 238] on icon at bounding box center [214, 250] width 1 height 2
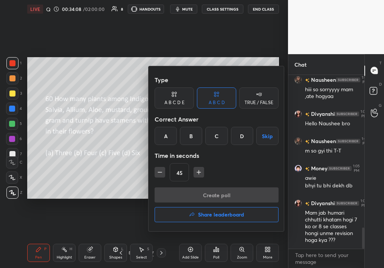
click at [189, 127] on div "B" at bounding box center [191, 136] width 22 height 18
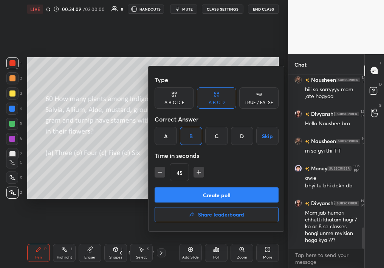
click at [193, 197] on button "Create poll" at bounding box center [217, 194] width 124 height 15
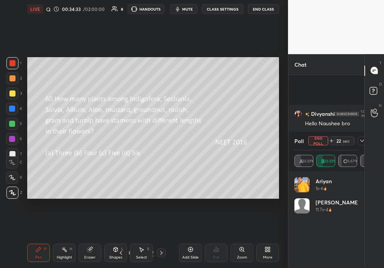
scroll to position [1327, 0]
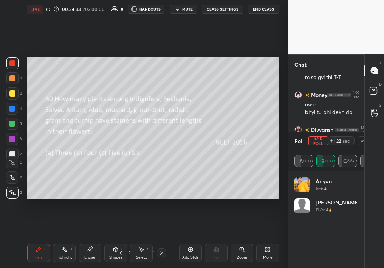
click at [313, 142] on button "End Poll" at bounding box center [318, 140] width 20 height 9
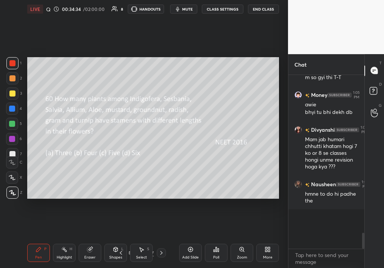
scroll to position [175, 74]
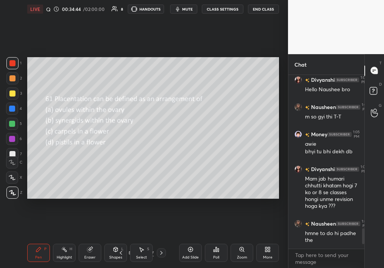
click at [216, 238] on div "Poll" at bounding box center [216, 252] width 23 height 18
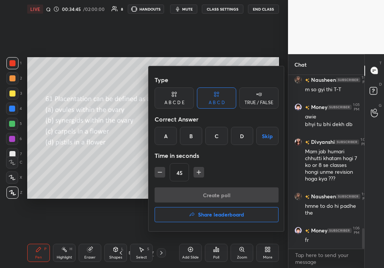
click at [159, 134] on div "A" at bounding box center [166, 136] width 22 height 18
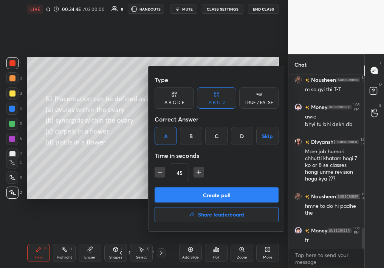
click at [185, 201] on button "Create poll" at bounding box center [217, 194] width 124 height 15
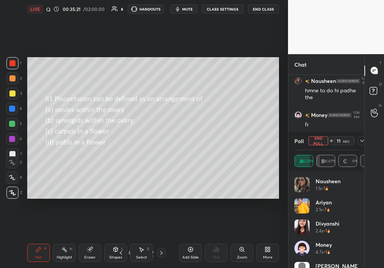
scroll to position [15, 0]
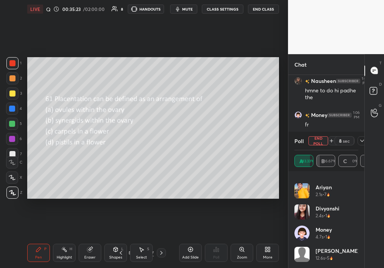
click at [360, 144] on div at bounding box center [361, 140] width 9 height 9
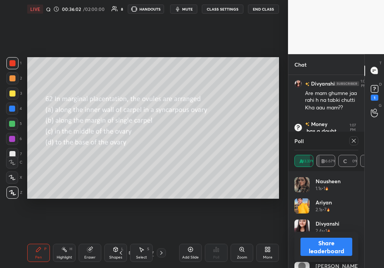
scroll to position [1499, 0]
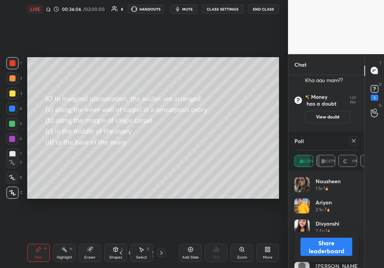
click at [375, 158] on div "T Messages (T) D Doubts (D) 1 G Raise Hand (G)" at bounding box center [374, 161] width 20 height 214
click at [351, 142] on icon at bounding box center [354, 141] width 6 height 6
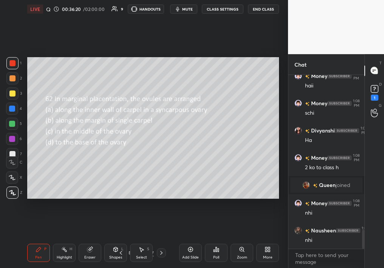
scroll to position [1440, 0]
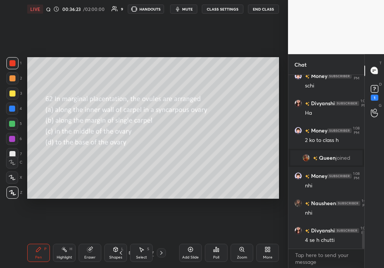
click at [218, 238] on div "Poll" at bounding box center [216, 252] width 23 height 18
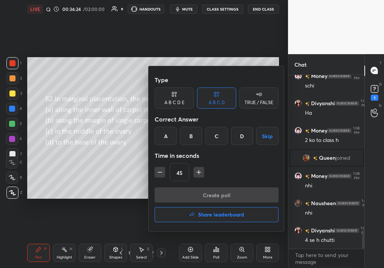
click at [193, 141] on div "B" at bounding box center [191, 136] width 22 height 18
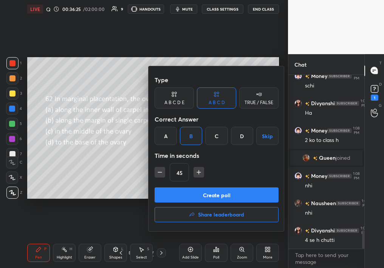
click at [203, 188] on button "Create poll" at bounding box center [217, 194] width 124 height 15
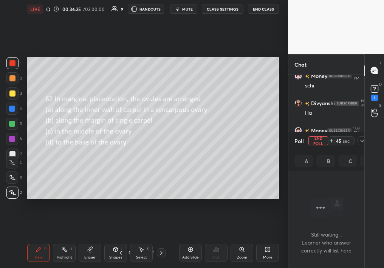
scroll to position [3, 3]
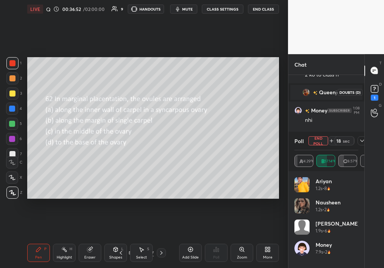
click at [377, 90] on rect at bounding box center [374, 88] width 7 height 7
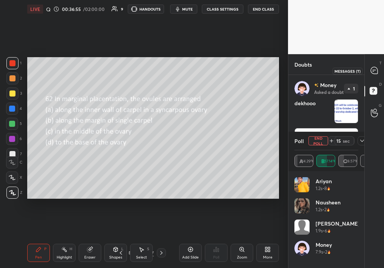
click at [371, 74] on icon at bounding box center [374, 71] width 8 height 8
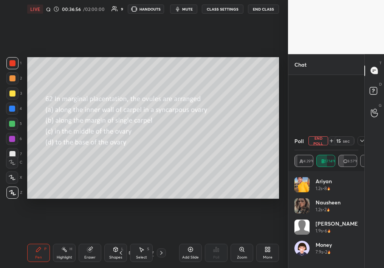
scroll to position [1811, 0]
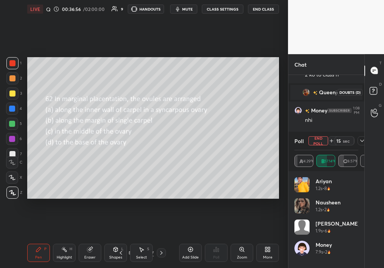
click at [375, 95] on icon at bounding box center [375, 92] width 14 height 14
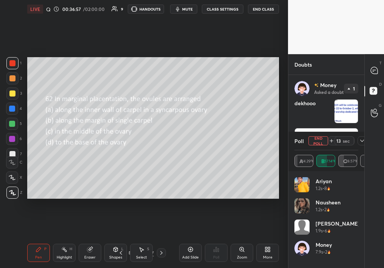
click at [358, 141] on div at bounding box center [361, 140] width 9 height 9
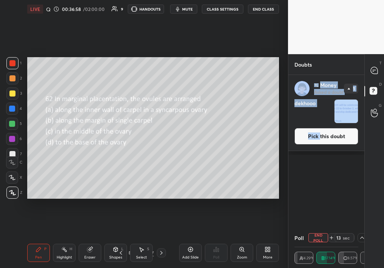
click at [319, 141] on button "Pick this doubt" at bounding box center [326, 136] width 64 height 17
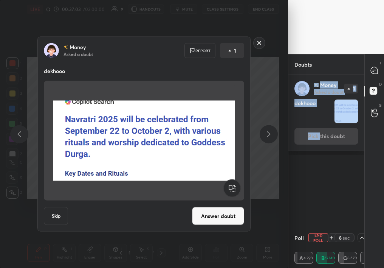
click at [214, 216] on button "Answer doubt" at bounding box center [218, 216] width 52 height 18
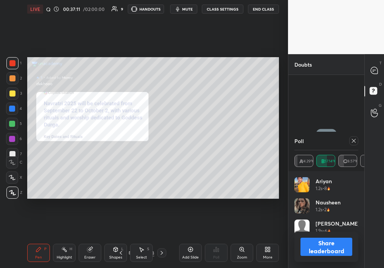
scroll to position [88, 62]
click at [380, 66] on div at bounding box center [374, 71] width 15 height 14
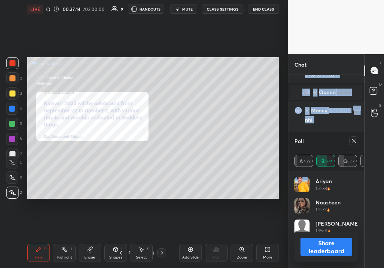
click at [354, 141] on icon at bounding box center [354, 141] width 6 height 6
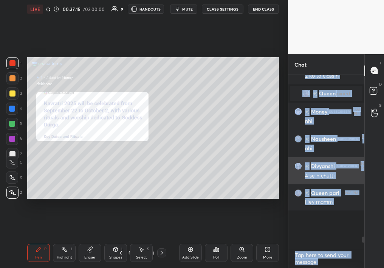
scroll to position [0, 0]
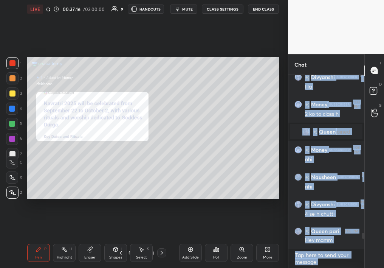
click at [316, 238] on textarea at bounding box center [326, 258] width 64 height 19
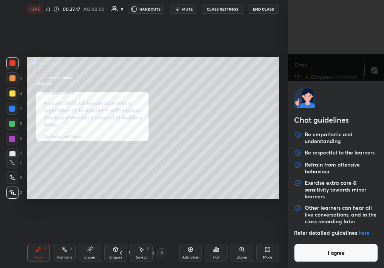
click at [314, 238] on button "I agree" at bounding box center [336, 252] width 84 height 18
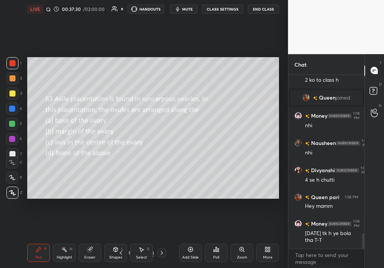
scroll to position [1793, 0]
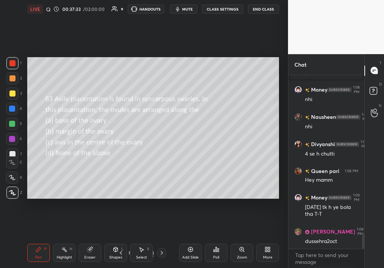
click at [214, 238] on div "Poll" at bounding box center [216, 252] width 23 height 18
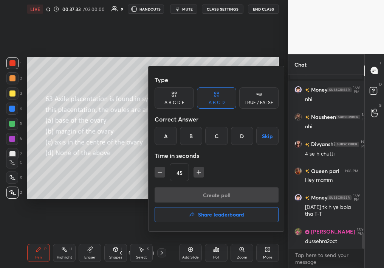
click at [215, 135] on div "C" at bounding box center [216, 136] width 22 height 18
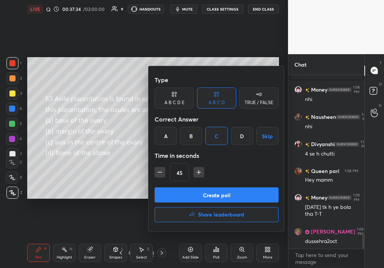
click at [213, 203] on div "Create poll Share leaderboard" at bounding box center [217, 206] width 124 height 38
click at [212, 195] on button "Create poll" at bounding box center [217, 194] width 124 height 15
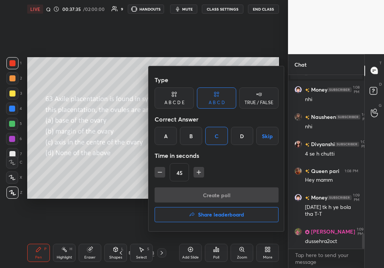
scroll to position [160, 74]
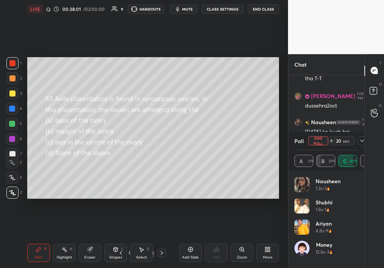
click at [185, 5] on button "mute" at bounding box center [183, 9] width 27 height 9
click at [319, 136] on button "End Poll" at bounding box center [318, 140] width 20 height 9
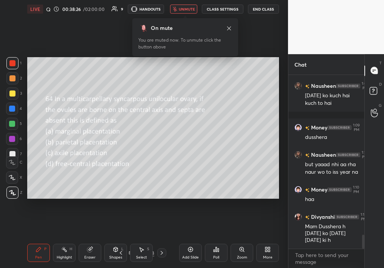
click at [193, 9] on span "unmute" at bounding box center [187, 8] width 16 height 5
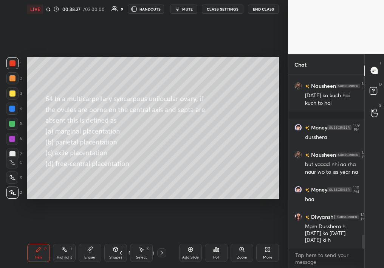
click at [215, 238] on div "Poll" at bounding box center [216, 252] width 23 height 18
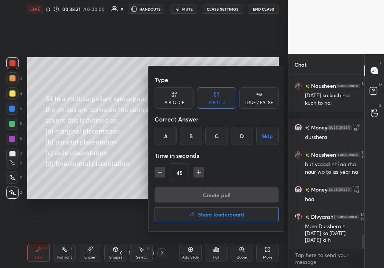
click at [233, 133] on div "D" at bounding box center [242, 136] width 22 height 18
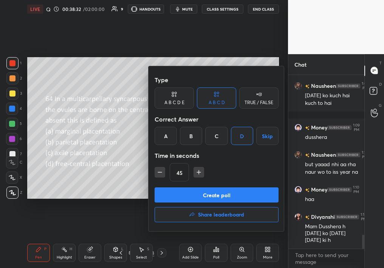
click at [218, 200] on button "Create poll" at bounding box center [217, 194] width 124 height 15
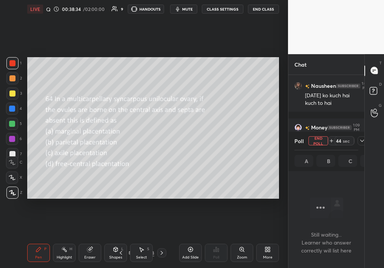
click at [361, 140] on icon at bounding box center [362, 141] width 6 height 6
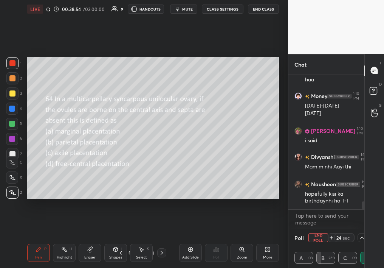
click at [187, 11] on span "mute" at bounding box center [187, 8] width 11 height 5
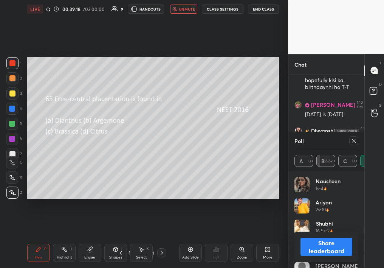
scroll to position [3, 3]
click at [356, 141] on icon at bounding box center [354, 141] width 6 height 6
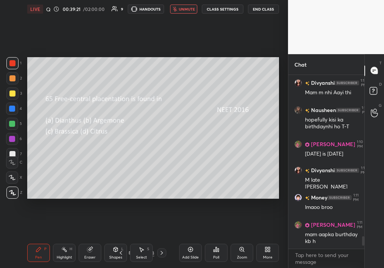
click at [215, 238] on icon at bounding box center [216, 249] width 6 height 6
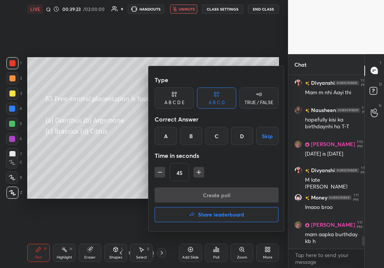
click at [162, 125] on div "Correct Answer" at bounding box center [217, 118] width 124 height 15
click at [163, 115] on div "Correct Answer" at bounding box center [217, 118] width 124 height 15
click at [164, 127] on div "A" at bounding box center [166, 136] width 22 height 18
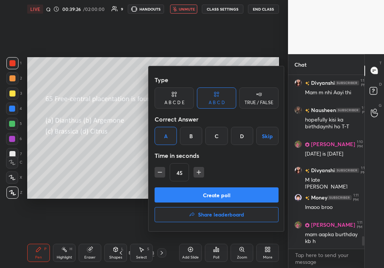
click at [197, 191] on button "Create poll" at bounding box center [217, 194] width 124 height 15
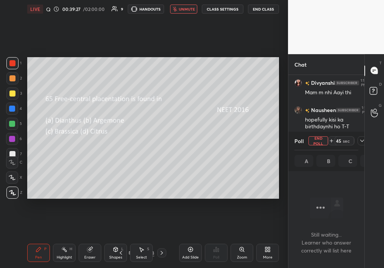
click at [189, 8] on span "unmute" at bounding box center [187, 8] width 16 height 5
click at [362, 141] on icon at bounding box center [362, 140] width 4 height 2
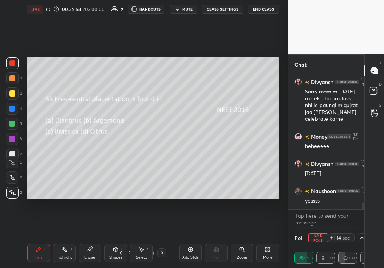
click at [316, 238] on button "End Poll" at bounding box center [318, 237] width 20 height 9
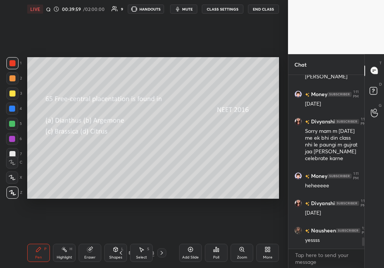
click at [160, 238] on icon at bounding box center [162, 252] width 6 height 6
click at [217, 238] on div "Poll" at bounding box center [216, 257] width 6 height 4
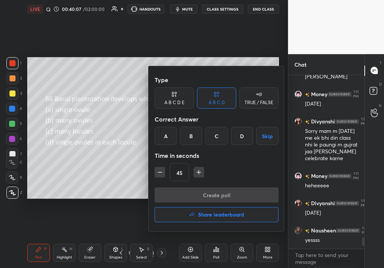
click at [169, 133] on div "A" at bounding box center [166, 136] width 22 height 18
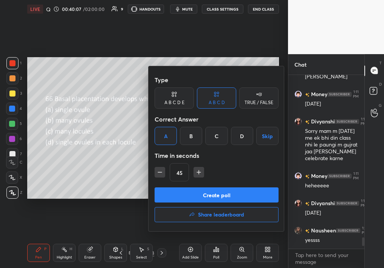
click at [188, 189] on button "Create poll" at bounding box center [217, 194] width 124 height 15
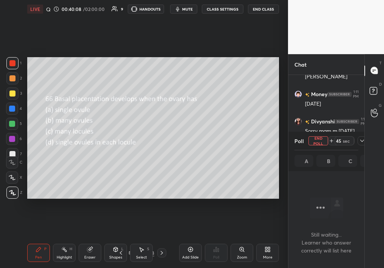
click at [189, 11] on span "mute" at bounding box center [187, 8] width 11 height 5
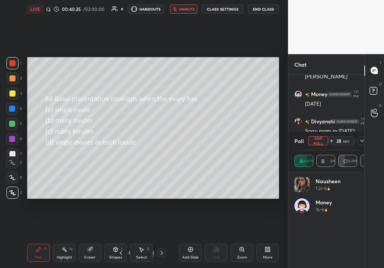
click at [322, 140] on button "End Poll" at bounding box center [318, 140] width 20 height 9
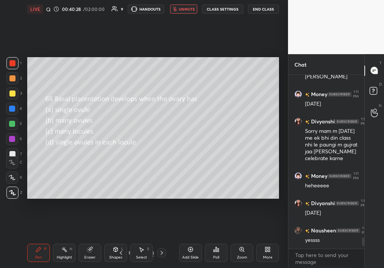
click at [164, 238] on icon at bounding box center [162, 252] width 6 height 6
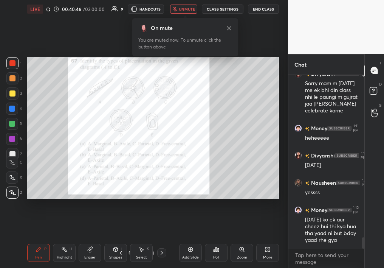
click at [220, 238] on div "Poll" at bounding box center [216, 252] width 23 height 18
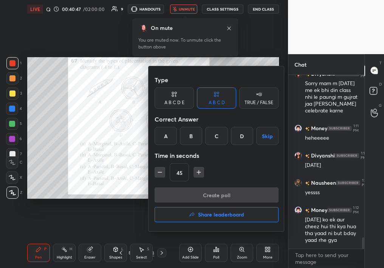
click at [190, 130] on div "B" at bounding box center [191, 136] width 22 height 18
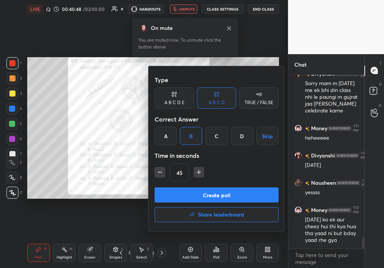
click at [195, 194] on button "Create poll" at bounding box center [217, 194] width 124 height 15
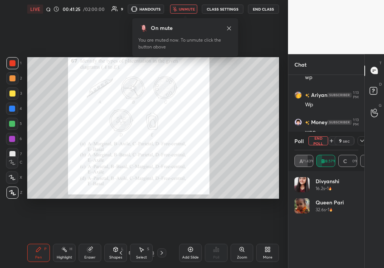
scroll to position [2737, 0]
click at [316, 137] on button "End Poll" at bounding box center [318, 140] width 20 height 9
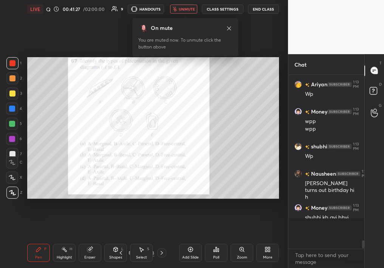
scroll to position [171, 74]
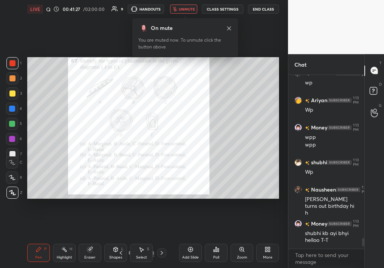
click at [210, 238] on div "Poll" at bounding box center [216, 252] width 23 height 18
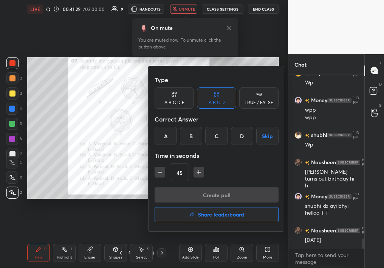
click at [166, 135] on div "A" at bounding box center [166, 136] width 22 height 18
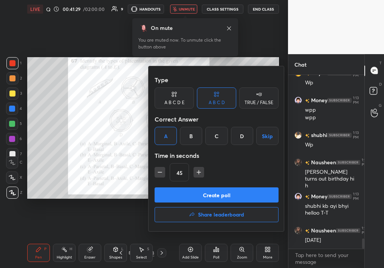
click at [196, 193] on button "Create poll" at bounding box center [217, 194] width 124 height 15
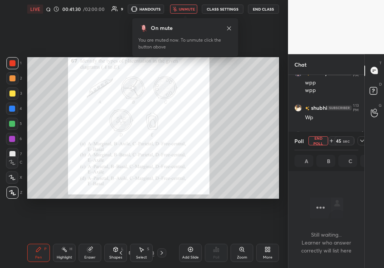
click at [183, 6] on button "unmute" at bounding box center [183, 9] width 27 height 9
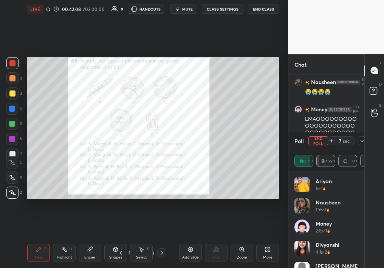
click at [319, 135] on div "Poll End Poll 7 sec" at bounding box center [326, 141] width 64 height 18
click at [319, 139] on button "End Poll" at bounding box center [318, 140] width 20 height 9
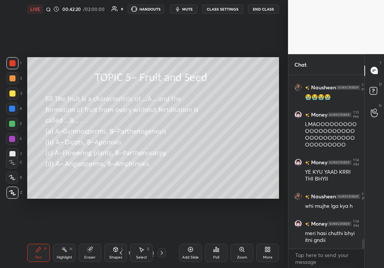
click at [215, 238] on icon at bounding box center [216, 249] width 6 height 6
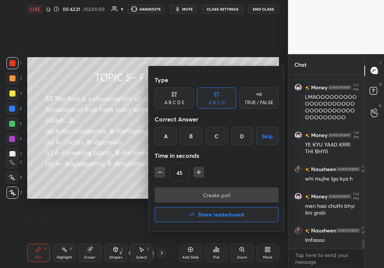
click at [233, 130] on div "D" at bounding box center [242, 136] width 22 height 18
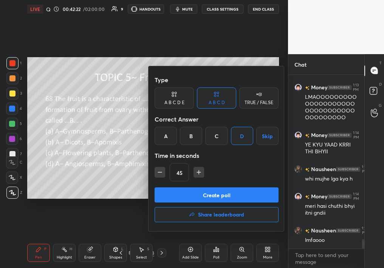
click at [234, 192] on button "Create poll" at bounding box center [217, 194] width 124 height 15
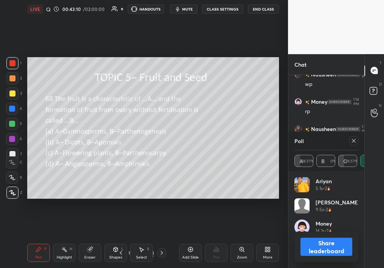
scroll to position [3343, 0]
click at [351, 139] on icon at bounding box center [354, 141] width 6 height 6
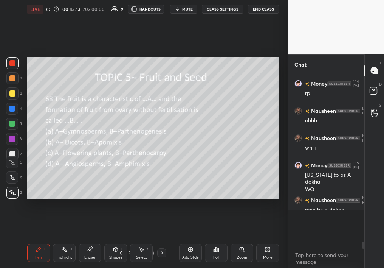
scroll to position [184, 74]
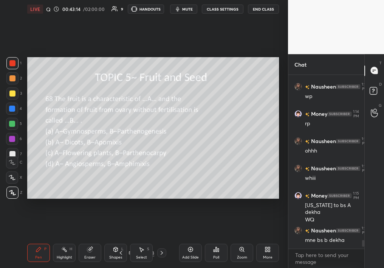
click at [215, 238] on icon at bounding box center [216, 249] width 6 height 6
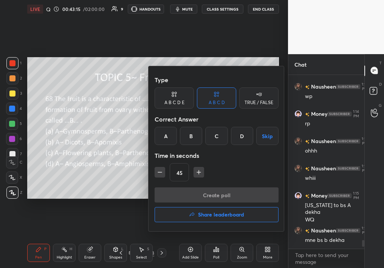
click at [209, 135] on div "C" at bounding box center [216, 136] width 22 height 18
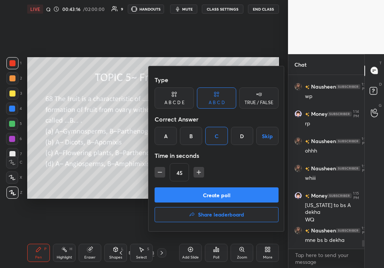
click at [209, 184] on div "Type A B C D E A B C D TRUE / FALSE Correct Answer A B C D Skip Time in seconds…" at bounding box center [217, 129] width 124 height 115
click at [247, 191] on button "Create poll" at bounding box center [217, 194] width 124 height 15
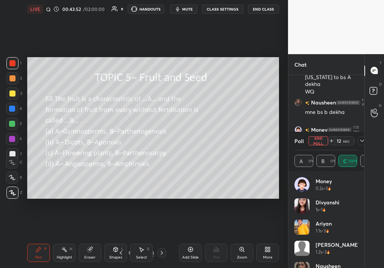
click at [322, 143] on button "End Poll" at bounding box center [318, 140] width 20 height 9
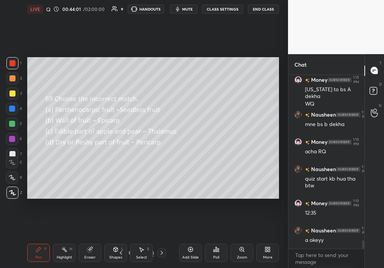
click at [211, 238] on div "Poll" at bounding box center [216, 252] width 23 height 18
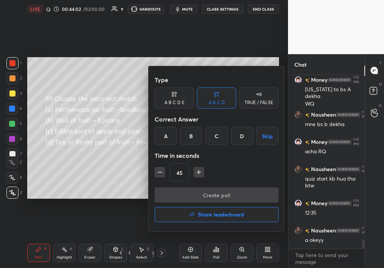
click at [191, 136] on div "B" at bounding box center [191, 136] width 22 height 18
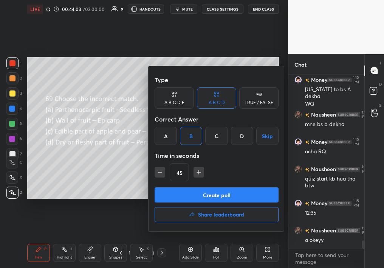
click at [201, 195] on button "Create poll" at bounding box center [217, 194] width 124 height 15
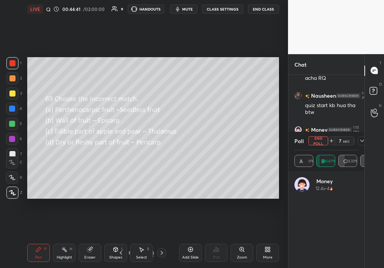
click at [320, 144] on button "End Poll" at bounding box center [318, 140] width 20 height 9
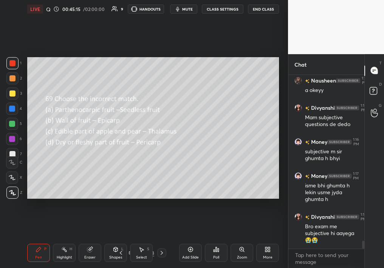
scroll to position [3596, 0]
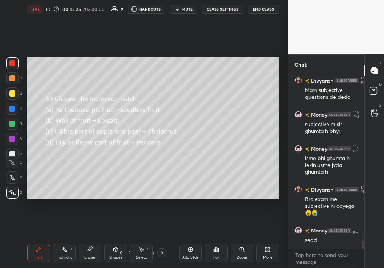
click at [192, 9] on span "mute" at bounding box center [187, 8] width 11 height 5
click at [183, 8] on span "unmute" at bounding box center [187, 8] width 16 height 5
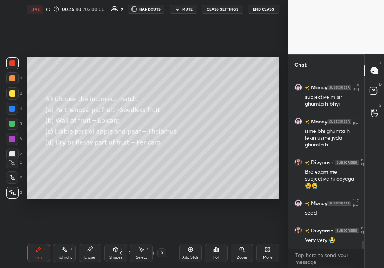
scroll to position [3650, 0]
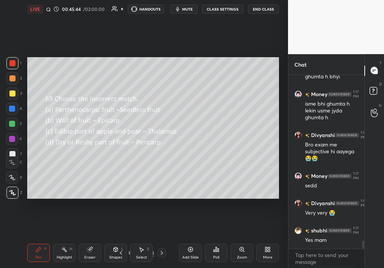
click at [221, 238] on div "Poll" at bounding box center [216, 252] width 23 height 18
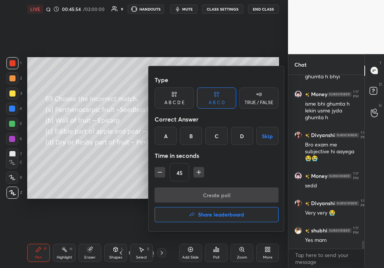
click at [192, 132] on div "B" at bounding box center [191, 136] width 22 height 18
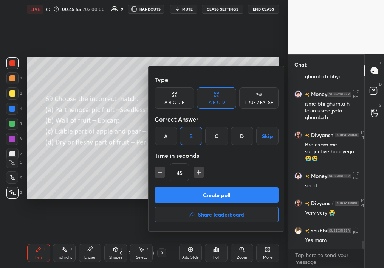
click at [193, 192] on button "Create poll" at bounding box center [217, 194] width 124 height 15
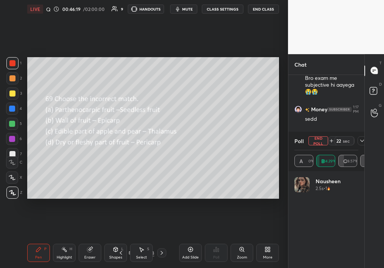
scroll to position [3764, 0]
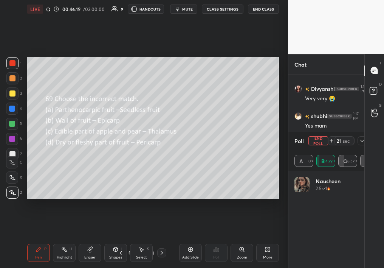
click at [319, 141] on button "End Poll" at bounding box center [318, 140] width 20 height 9
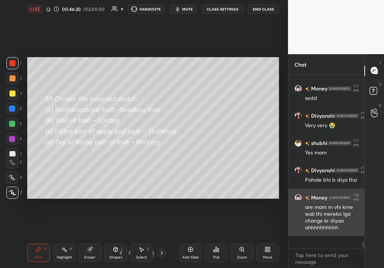
scroll to position [190, 74]
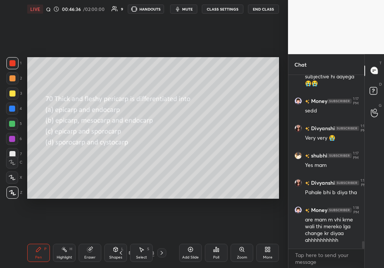
click at [221, 238] on div "Poll" at bounding box center [216, 252] width 23 height 18
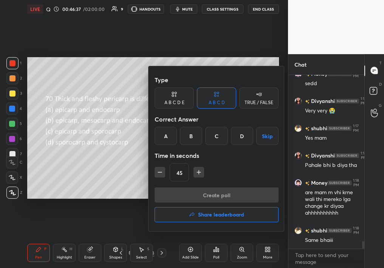
click at [197, 124] on div "Correct Answer" at bounding box center [217, 118] width 124 height 15
click at [189, 136] on div "B" at bounding box center [191, 136] width 22 height 18
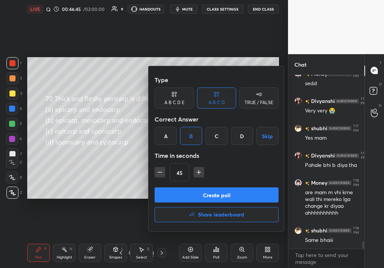
click at [206, 190] on button "Create poll" at bounding box center [217, 194] width 124 height 15
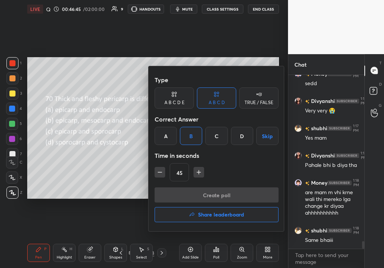
scroll to position [2, 3]
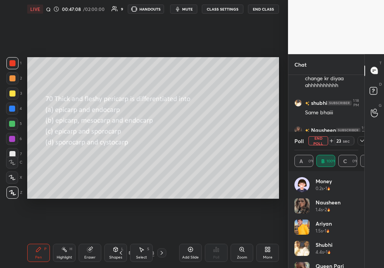
click at [319, 138] on button "End Poll" at bounding box center [318, 140] width 20 height 9
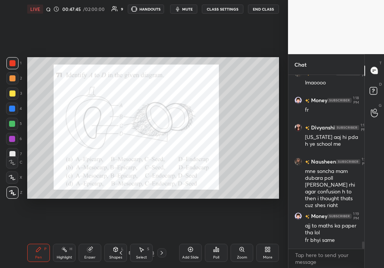
click at [220, 238] on div "Poll" at bounding box center [216, 252] width 23 height 18
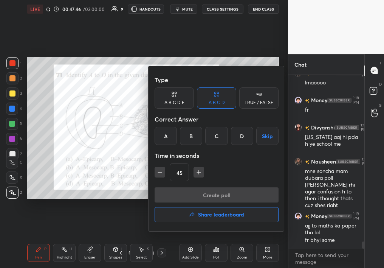
click at [243, 136] on div "D" at bounding box center [242, 136] width 22 height 18
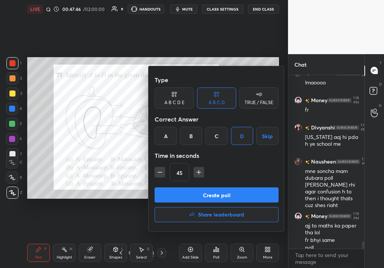
scroll to position [3944, 0]
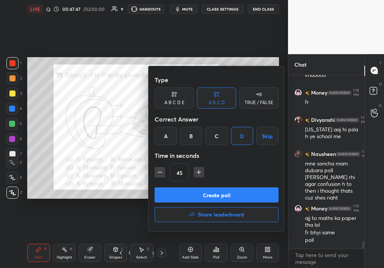
click at [231, 198] on button "Create poll" at bounding box center [217, 194] width 124 height 15
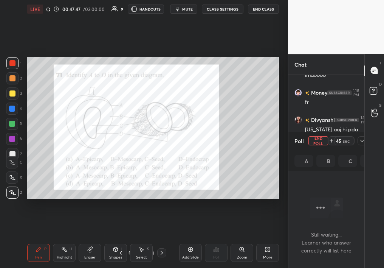
scroll to position [132, 74]
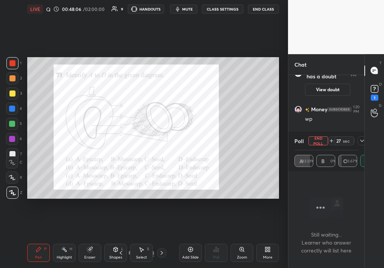
click at [327, 145] on div "Poll End Poll 27 sec" at bounding box center [326, 141] width 64 height 18
click at [322, 142] on button "End Poll" at bounding box center [318, 140] width 20 height 9
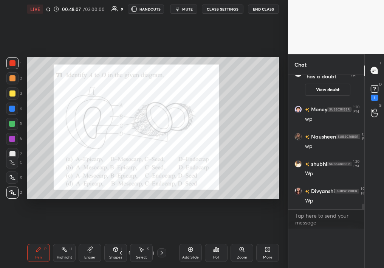
scroll to position [163, 74]
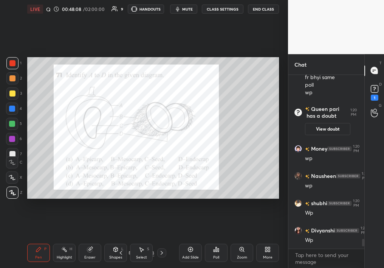
click at [216, 238] on icon at bounding box center [216, 249] width 1 height 5
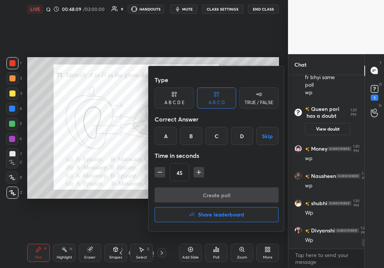
click at [167, 135] on div "A" at bounding box center [166, 136] width 22 height 18
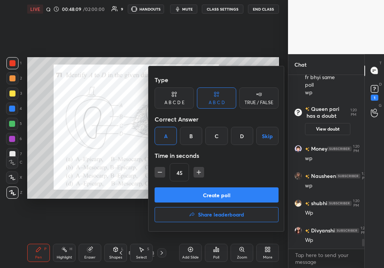
click at [181, 181] on input "45" at bounding box center [179, 172] width 19 height 18
click at [188, 188] on button "Create poll" at bounding box center [217, 194] width 124 height 15
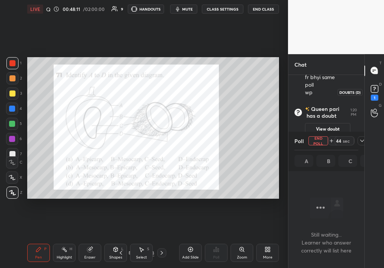
click at [371, 91] on rect at bounding box center [374, 88] width 7 height 7
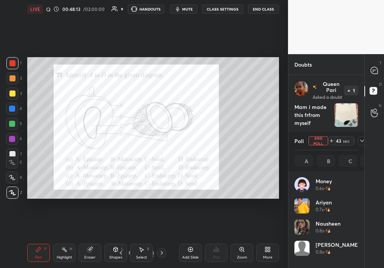
click at [360, 140] on icon at bounding box center [362, 141] width 6 height 6
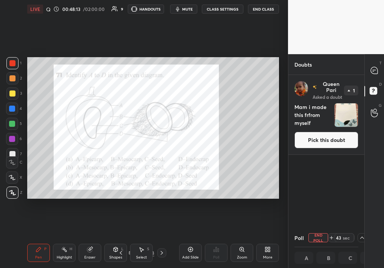
click at [333, 136] on button "Pick this doubt" at bounding box center [326, 140] width 64 height 17
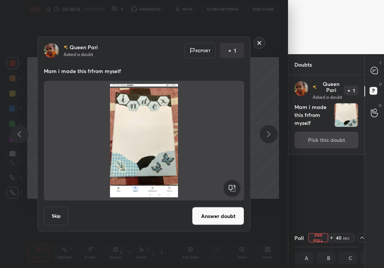
click at [205, 221] on button "Answer doubt" at bounding box center [218, 216] width 52 height 18
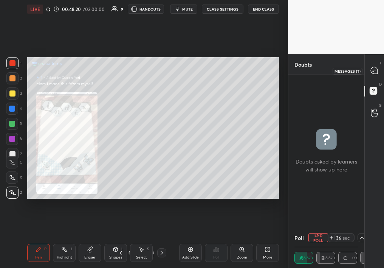
click at [372, 73] on icon at bounding box center [374, 70] width 7 height 7
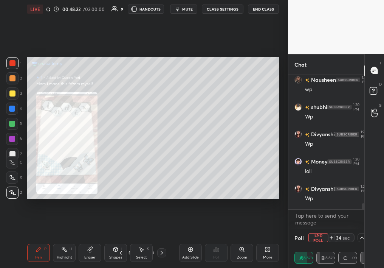
click at [235, 238] on div "Zoom" at bounding box center [242, 252] width 23 height 18
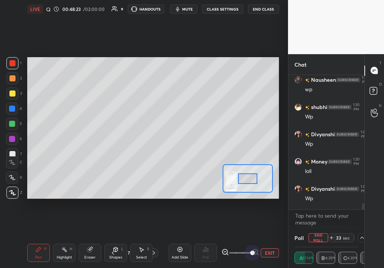
click at [263, 238] on div "EXIT" at bounding box center [249, 252] width 57 height 9
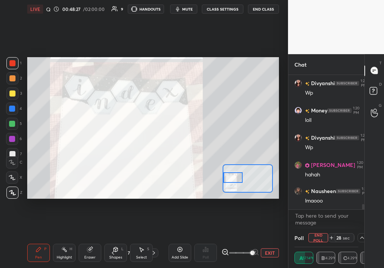
click at [210, 172] on div "Setting up your live class Poll for secs No correct answer Start poll" at bounding box center [153, 128] width 252 height 142
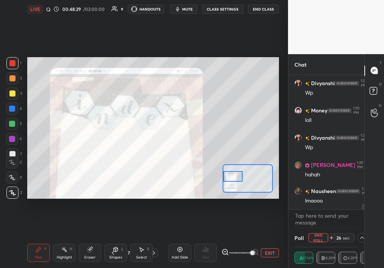
click at [261, 238] on button "EXIT" at bounding box center [270, 252] width 18 height 9
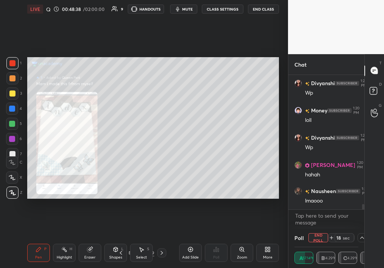
click at [319, 233] on button "End Poll" at bounding box center [318, 237] width 20 height 9
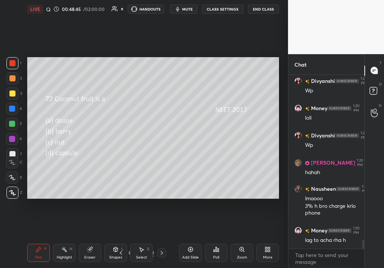
click at [219, 238] on icon at bounding box center [218, 249] width 1 height 3
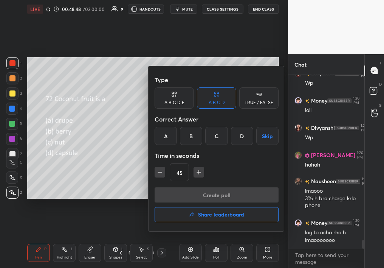
click at [176, 144] on div "A B C D Skip" at bounding box center [217, 136] width 124 height 18
click at [168, 132] on div "A" at bounding box center [166, 136] width 22 height 18
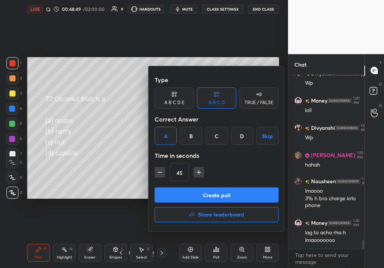
click at [184, 192] on button "Create poll" at bounding box center [217, 194] width 124 height 15
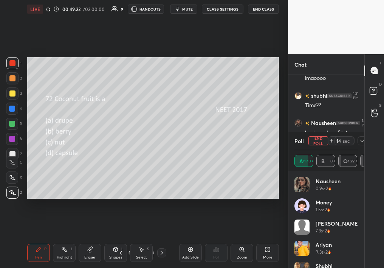
click at [323, 139] on button "End Poll" at bounding box center [318, 140] width 20 height 9
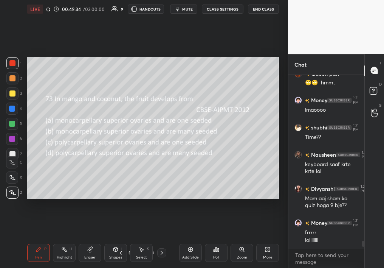
click at [215, 238] on div "Poll" at bounding box center [216, 252] width 23 height 18
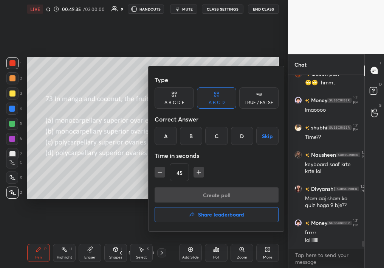
click at [166, 135] on div "A" at bounding box center [166, 136] width 22 height 18
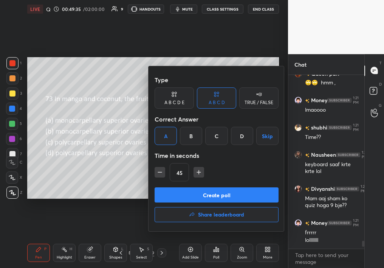
click at [181, 194] on button "Create poll" at bounding box center [217, 194] width 124 height 15
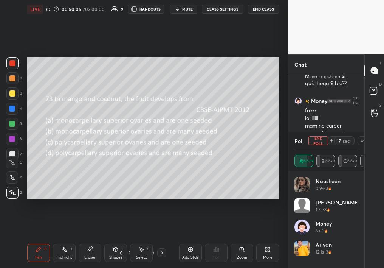
click at [362, 140] on icon at bounding box center [362, 141] width 6 height 6
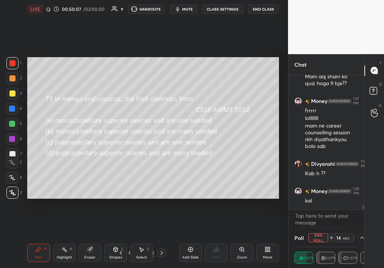
click at [313, 232] on div "Poll End Poll 14 sec" at bounding box center [326, 237] width 64 height 18
click at [313, 235] on button "End Poll" at bounding box center [318, 237] width 20 height 9
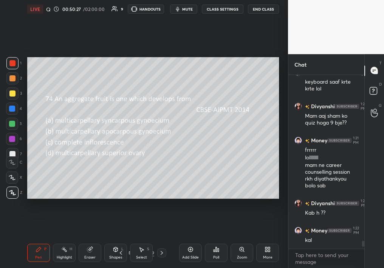
click at [211, 238] on div "Poll" at bounding box center [216, 252] width 23 height 18
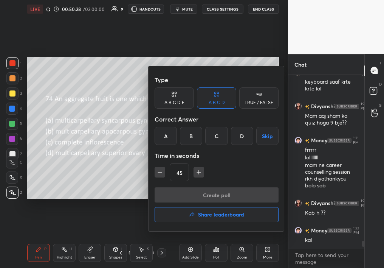
click at [195, 137] on div "B" at bounding box center [191, 136] width 22 height 18
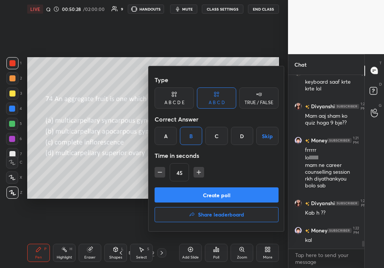
click at [190, 194] on button "Create poll" at bounding box center [217, 194] width 124 height 15
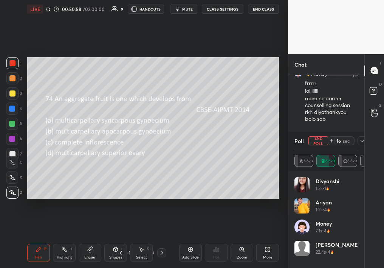
scroll to position [3755, 0]
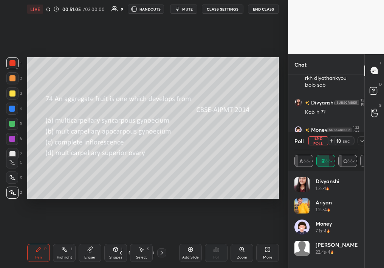
click at [328, 138] on div "10 sec" at bounding box center [341, 140] width 26 height 9
click at [320, 140] on button "End Poll" at bounding box center [318, 140] width 20 height 9
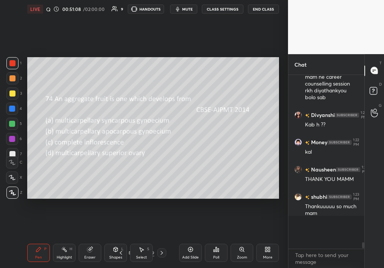
scroll to position [167, 74]
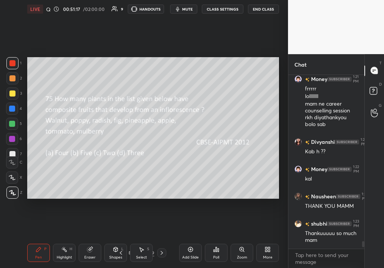
click at [218, 238] on div "Poll" at bounding box center [216, 252] width 23 height 18
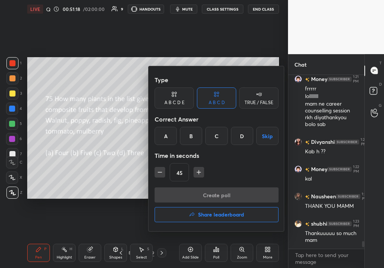
click at [246, 135] on div "D" at bounding box center [242, 136] width 22 height 18
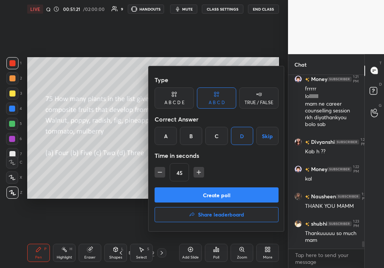
click at [140, 124] on div at bounding box center [192, 134] width 384 height 268
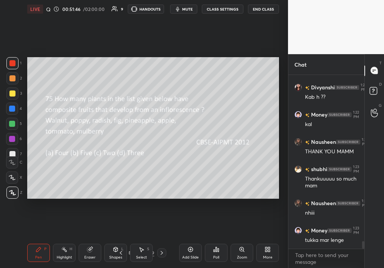
scroll to position [3778, 0]
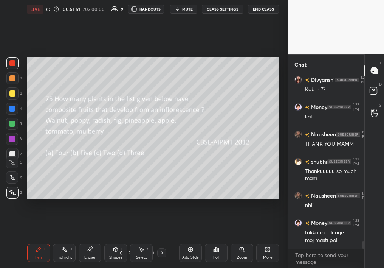
click at [223, 238] on div "Poll" at bounding box center [216, 252] width 23 height 18
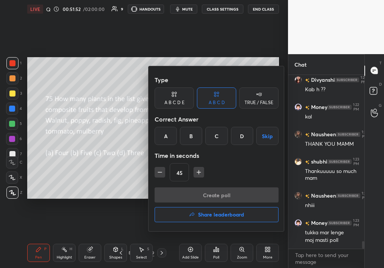
click at [243, 137] on div "D" at bounding box center [242, 136] width 22 height 18
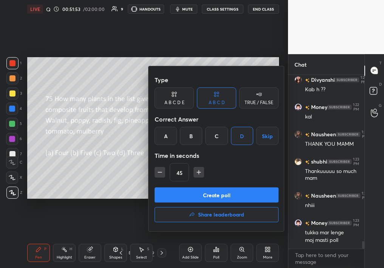
click at [213, 187] on button "Create poll" at bounding box center [217, 194] width 124 height 15
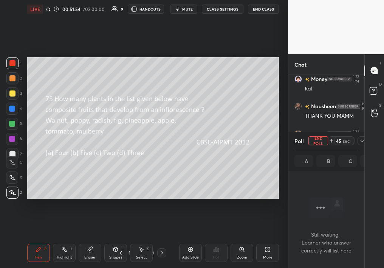
scroll to position [3, 3]
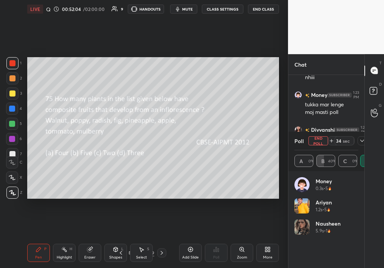
click at [186, 4] on div "LIVE Quiz on Morpho - Flower 00:52:04 / 02:00:00 9 HANDOUTS mute CLASS SETTINGS…" at bounding box center [153, 9] width 252 height 18
click at [187, 9] on span "mute" at bounding box center [187, 8] width 11 height 5
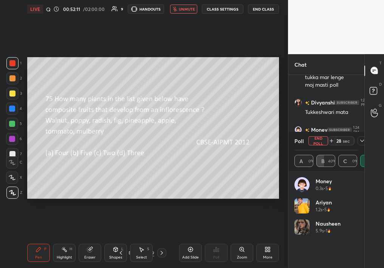
scroll to position [3960, 0]
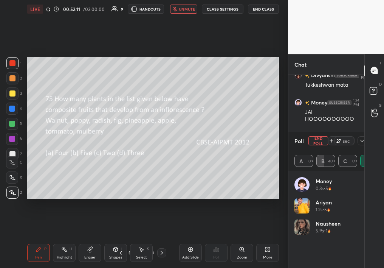
click at [187, 9] on span "unmute" at bounding box center [187, 8] width 16 height 5
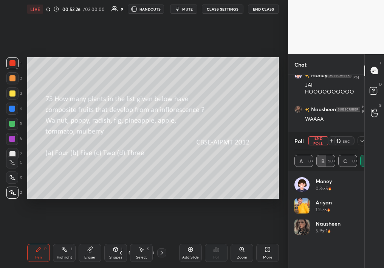
scroll to position [4014, 0]
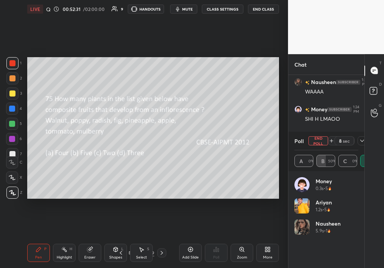
click at [320, 136] on button "End Poll" at bounding box center [318, 140] width 20 height 9
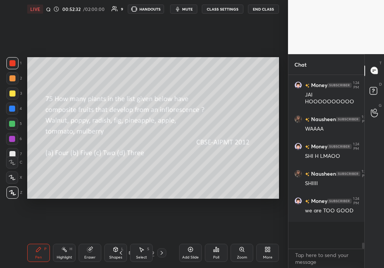
scroll to position [190, 74]
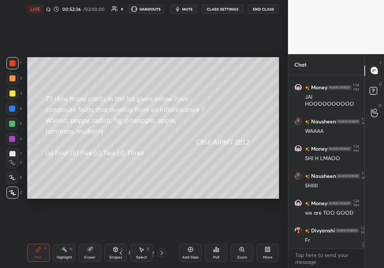
click at [220, 238] on div "Poll" at bounding box center [216, 252] width 23 height 18
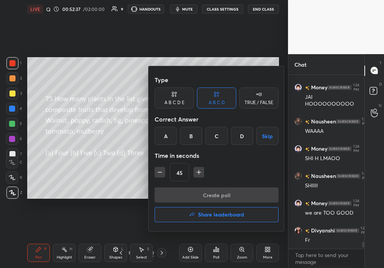
click at [206, 217] on h4 "Share leaderboard" at bounding box center [221, 214] width 46 height 5
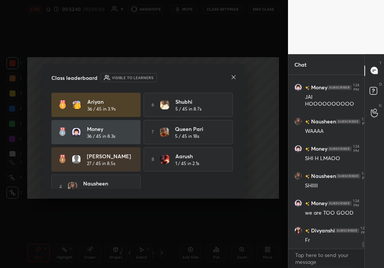
click at [242, 75] on div "Class leaderboard Visible to learners Ariyan 36 / 45 in 3.9s 6 shubhi 5 / 45 in…" at bounding box center [143, 131] width 203 height 134
click at [237, 74] on div "Class leaderboard Visible to learners Ariyan 36 / 45 in 3.9s 6 shubhi 5 / 45 in…" at bounding box center [143, 131] width 203 height 134
click at [230, 79] on div "Class leaderboard Visible to learners" at bounding box center [143, 77] width 185 height 9
click at [232, 78] on icon at bounding box center [234, 77] width 6 height 6
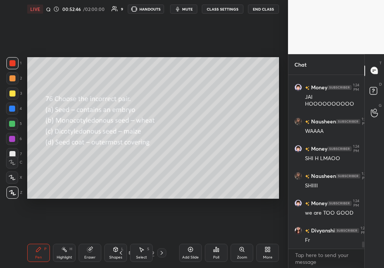
click at [217, 238] on div "Poll" at bounding box center [216, 252] width 23 height 18
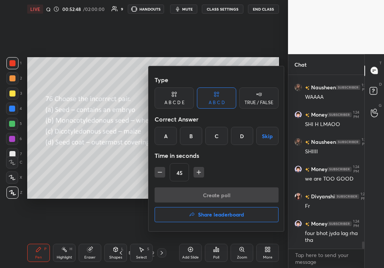
click at [217, 141] on div "C" at bounding box center [216, 136] width 22 height 18
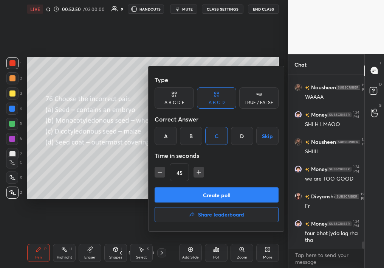
click at [210, 192] on button "Create poll" at bounding box center [217, 194] width 124 height 15
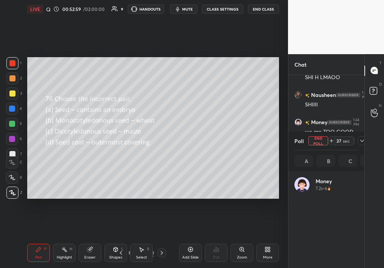
scroll to position [3, 3]
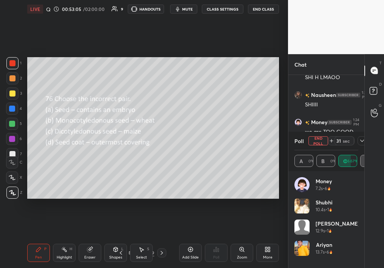
click at [186, 11] on button "mute" at bounding box center [183, 9] width 27 height 9
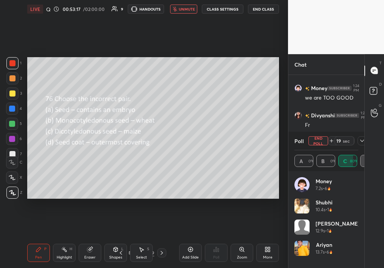
scroll to position [4124, 0]
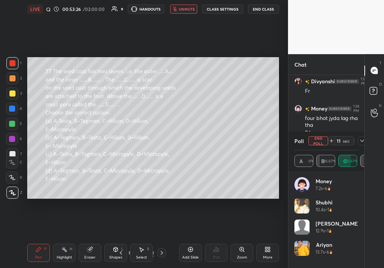
click at [186, 11] on span "unmute" at bounding box center [187, 8] width 16 height 5
click at [323, 141] on button "End Poll" at bounding box center [318, 140] width 20 height 9
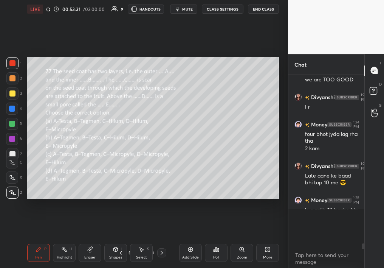
scroll to position [4087, 0]
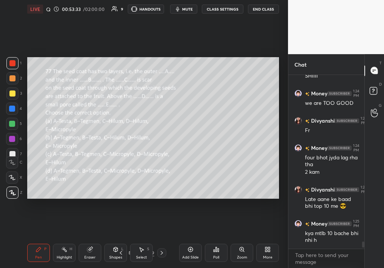
click at [207, 238] on div "Poll" at bounding box center [216, 252] width 23 height 18
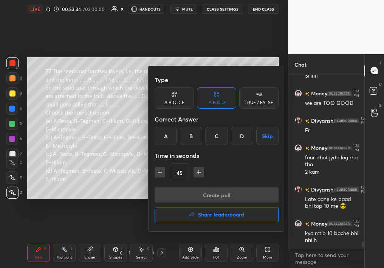
click at [166, 128] on div "A" at bounding box center [166, 136] width 22 height 18
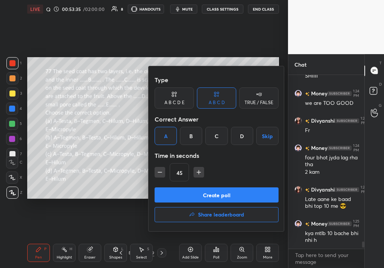
click at [178, 196] on button "Create poll" at bounding box center [217, 194] width 124 height 15
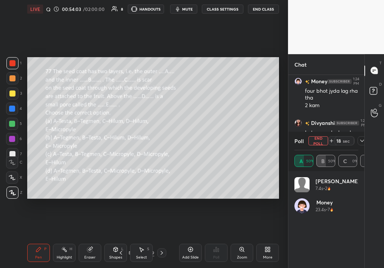
click at [319, 144] on button "End Poll" at bounding box center [318, 140] width 20 height 9
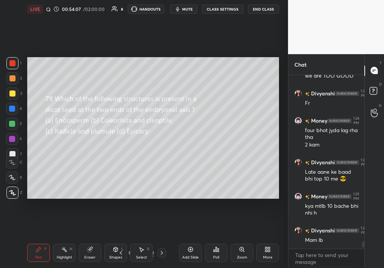
click at [221, 238] on div "Poll" at bounding box center [216, 252] width 23 height 18
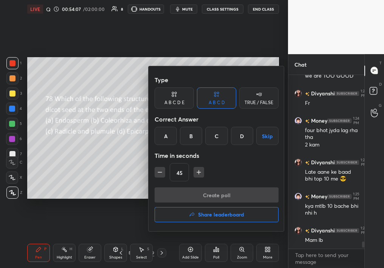
click at [220, 217] on h4 "Share leaderboard" at bounding box center [221, 214] width 46 height 5
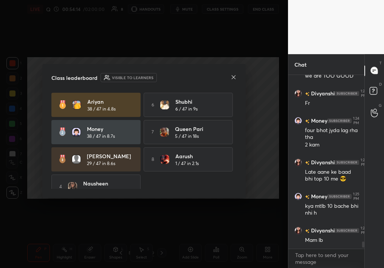
click at [232, 76] on icon at bounding box center [234, 77] width 6 height 6
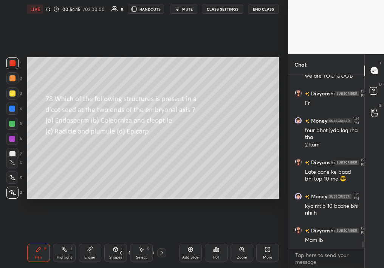
click at [261, 238] on div "More" at bounding box center [267, 252] width 23 height 18
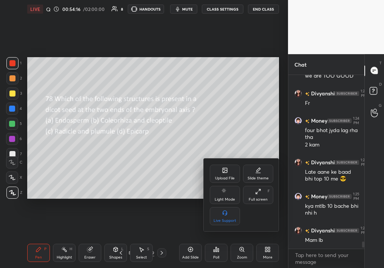
click at [174, 156] on div at bounding box center [192, 134] width 384 height 268
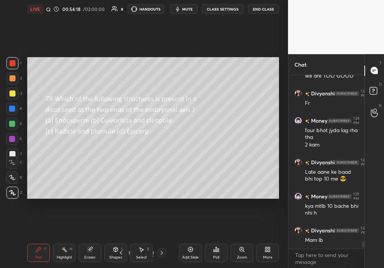
click at [263, 238] on div "More" at bounding box center [267, 252] width 23 height 18
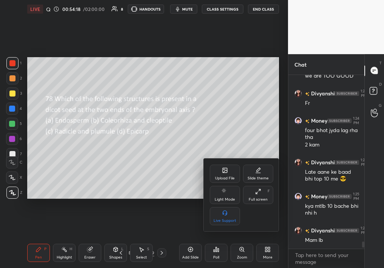
click at [219, 169] on div "Upload File" at bounding box center [225, 173] width 30 height 18
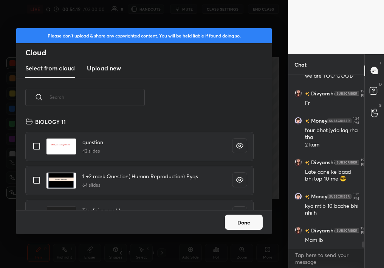
click at [93, 69] on h3 "Upload new" at bounding box center [104, 67] width 34 height 9
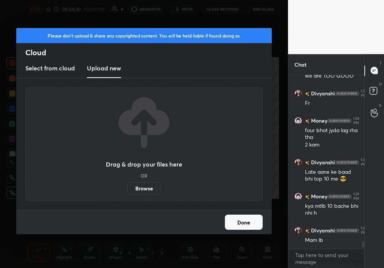
click at [149, 185] on label "Browse" at bounding box center [144, 188] width 34 height 12
click at [127, 185] on input "Browse" at bounding box center [127, 188] width 0 height 12
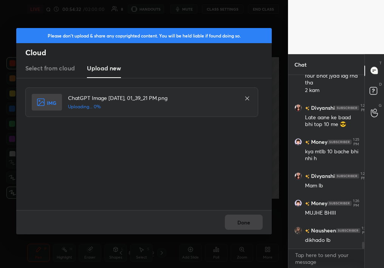
click at [245, 221] on div "Done" at bounding box center [143, 222] width 255 height 24
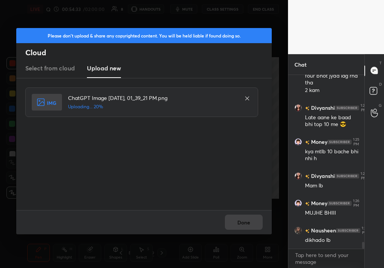
click at [245, 221] on div "Done" at bounding box center [143, 222] width 255 height 24
click at [245, 221] on button "Done" at bounding box center [244, 221] width 38 height 15
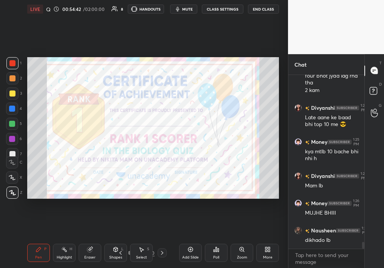
click at [34, 238] on div "Pen P Highlight H Eraser Shapes L Select S 84 / 180 Add Slide Poll Zoom More" at bounding box center [153, 252] width 252 height 30
click at [32, 238] on div "Pen P" at bounding box center [38, 252] width 23 height 18
click at [11, 63] on div at bounding box center [12, 63] width 6 height 6
click at [12, 81] on div at bounding box center [12, 78] width 6 height 6
click at [14, 136] on div at bounding box center [12, 139] width 6 height 6
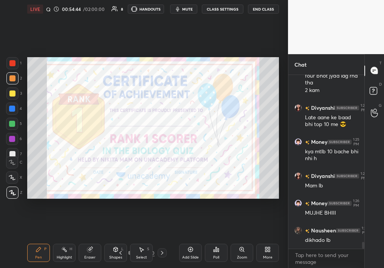
click at [14, 136] on div at bounding box center [12, 139] width 6 height 6
click at [12, 193] on div at bounding box center [12, 192] width 12 height 12
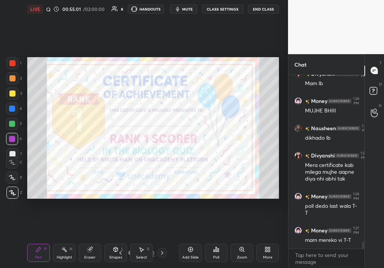
scroll to position [4302, 0]
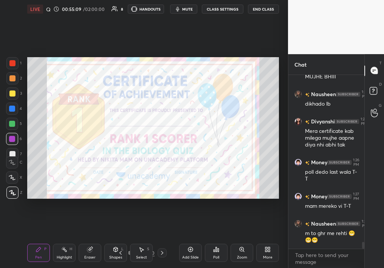
click at [268, 238] on div "More" at bounding box center [267, 252] width 23 height 18
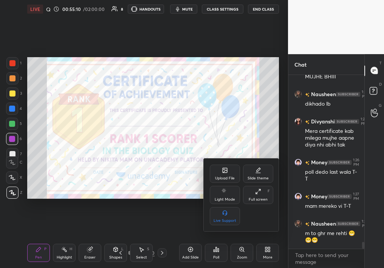
click at [219, 173] on div "Upload File" at bounding box center [225, 173] width 30 height 18
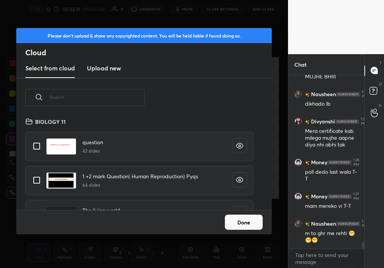
click at [115, 76] on new "Upload new" at bounding box center [104, 68] width 34 height 19
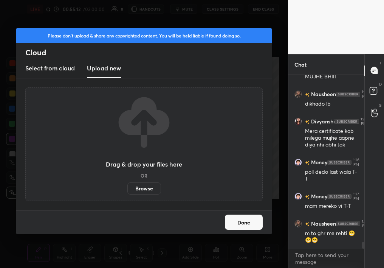
click at [148, 182] on label "Browse" at bounding box center [144, 188] width 34 height 12
click at [127, 182] on input "Browse" at bounding box center [127, 188] width 0 height 12
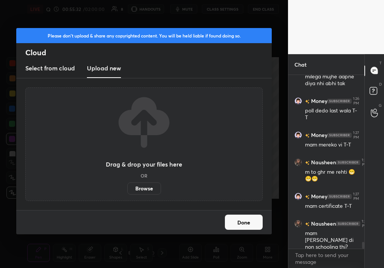
scroll to position [4425, 0]
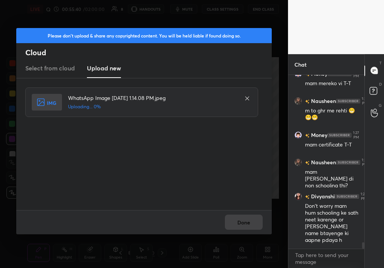
click at [258, 218] on div "Done" at bounding box center [143, 222] width 255 height 24
click at [251, 223] on div "Done" at bounding box center [143, 222] width 255 height 24
click at [252, 221] on button "Done" at bounding box center [244, 221] width 38 height 15
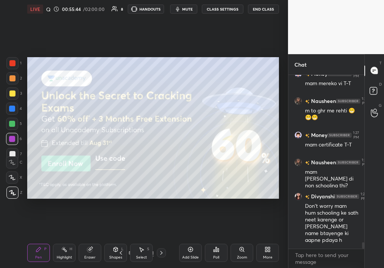
click at [11, 78] on div at bounding box center [12, 78] width 6 height 6
click at [9, 79] on div at bounding box center [12, 78] width 12 height 12
click at [10, 80] on div at bounding box center [12, 78] width 6 height 6
click at [272, 238] on div "More" at bounding box center [267, 252] width 23 height 18
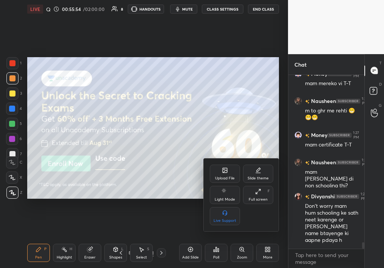
click at [226, 181] on div "Upload File" at bounding box center [225, 173] width 30 height 18
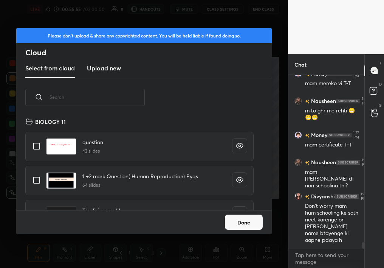
scroll to position [93, 243]
click at [116, 63] on h3 "Upload new" at bounding box center [104, 67] width 34 height 9
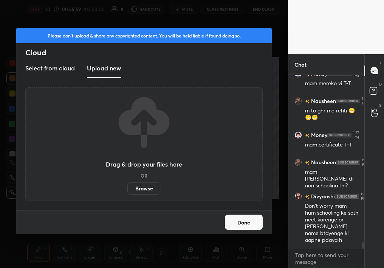
scroll to position [4452, 0]
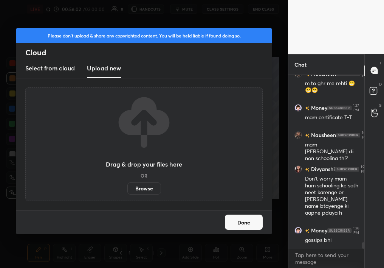
click at [145, 187] on label "Browse" at bounding box center [144, 188] width 34 height 12
click at [127, 187] on input "Browse" at bounding box center [127, 188] width 0 height 12
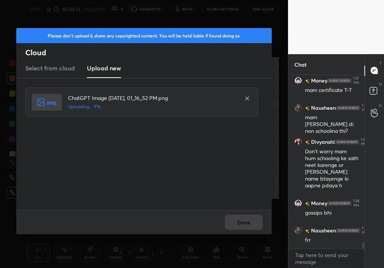
scroll to position [4506, 0]
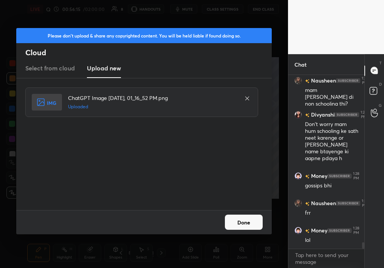
click at [227, 223] on button "Done" at bounding box center [244, 221] width 38 height 15
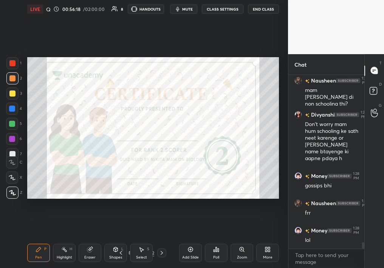
scroll to position [4534, 0]
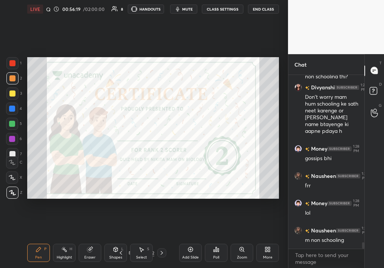
click at [233, 238] on div "Zoom" at bounding box center [242, 252] width 23 height 18
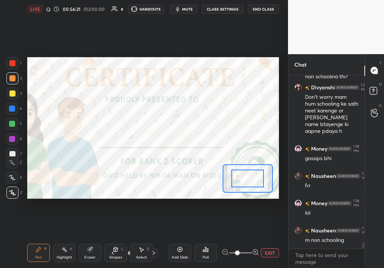
click at [271, 238] on button "EXIT" at bounding box center [270, 252] width 18 height 9
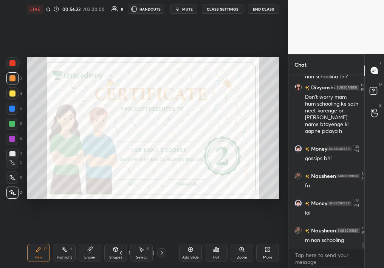
click at [214, 238] on icon at bounding box center [214, 250] width 1 height 2
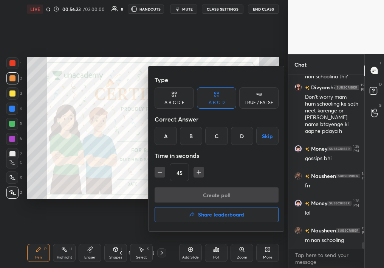
click at [204, 210] on button "Share leaderboard" at bounding box center [217, 214] width 124 height 15
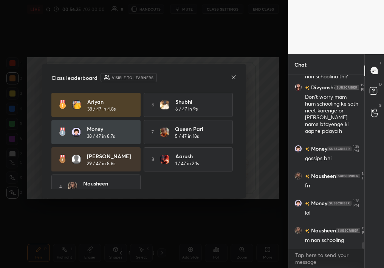
scroll to position [7, 0]
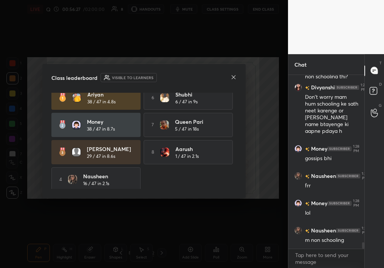
click at [235, 79] on icon at bounding box center [234, 77] width 6 height 6
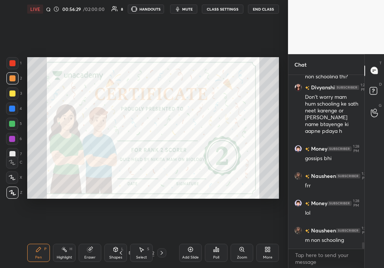
click at [11, 64] on div at bounding box center [12, 63] width 12 height 12
click at [10, 67] on div at bounding box center [12, 63] width 12 height 12
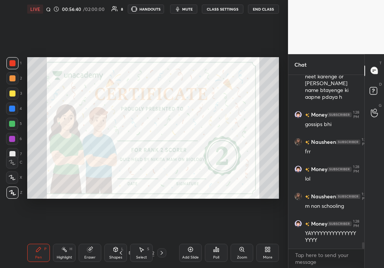
scroll to position [4602, 0]
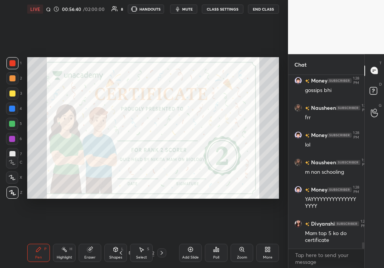
click at [268, 238] on icon at bounding box center [269, 250] width 2 height 2
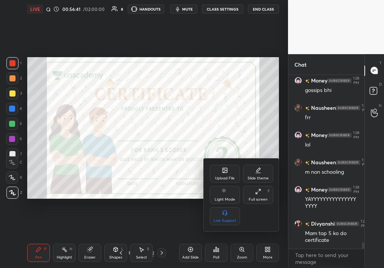
click at [222, 182] on div "Upload File" at bounding box center [225, 173] width 30 height 18
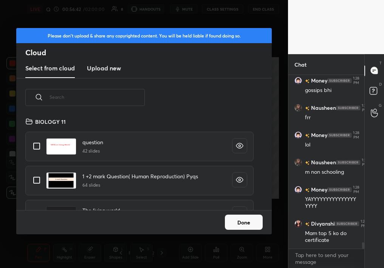
scroll to position [93, 243]
click at [86, 72] on div "Select from cloud Upload new" at bounding box center [143, 68] width 255 height 19
click at [98, 66] on h3 "Upload new" at bounding box center [104, 67] width 34 height 9
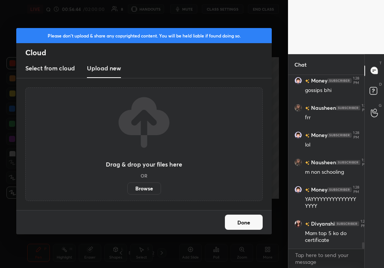
click at [140, 192] on label "Browse" at bounding box center [144, 188] width 34 height 12
click at [127, 192] on input "Browse" at bounding box center [127, 188] width 0 height 12
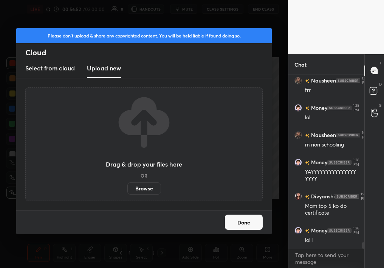
scroll to position [4656, 0]
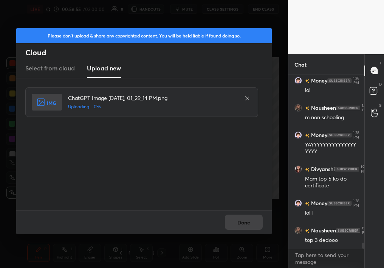
click at [237, 228] on div "Done" at bounding box center [143, 222] width 255 height 24
click at [243, 222] on div "Done" at bounding box center [143, 222] width 255 height 24
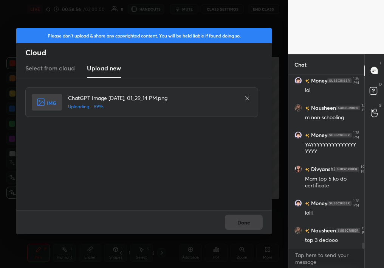
click at [243, 222] on div "Done" at bounding box center [143, 222] width 255 height 24
click at [243, 222] on button "Done" at bounding box center [244, 221] width 38 height 15
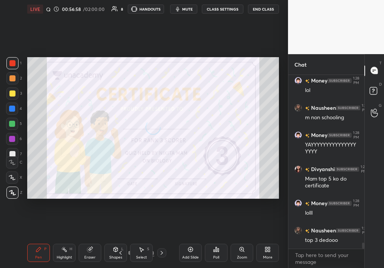
click at [215, 238] on icon at bounding box center [216, 249] width 6 height 6
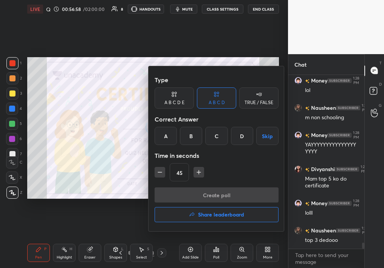
click at [212, 217] on h4 "Share leaderboard" at bounding box center [221, 214] width 46 height 5
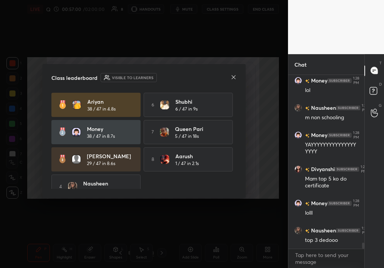
click at [237, 76] on div "Class leaderboard Visible to learners Ariyan 38 / 47 in 4.8s 6 shubhi 6 / 47 in…" at bounding box center [143, 131] width 203 height 134
click at [232, 76] on icon at bounding box center [234, 77] width 6 height 6
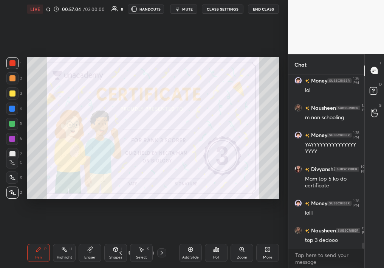
click at [12, 80] on div at bounding box center [12, 78] width 6 height 6
click at [12, 79] on div at bounding box center [12, 78] width 6 height 6
click at [88, 238] on div "Eraser" at bounding box center [90, 252] width 23 height 18
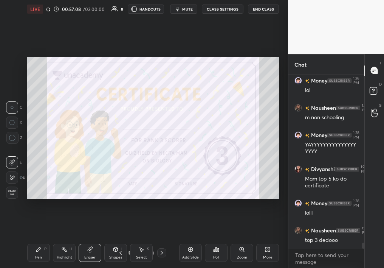
click at [42, 238] on div "Pen P" at bounding box center [38, 252] width 23 height 18
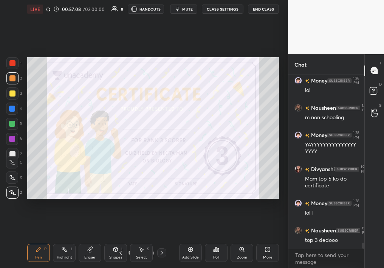
click at [13, 121] on div at bounding box center [12, 124] width 6 height 6
click at [13, 123] on div at bounding box center [12, 124] width 6 height 6
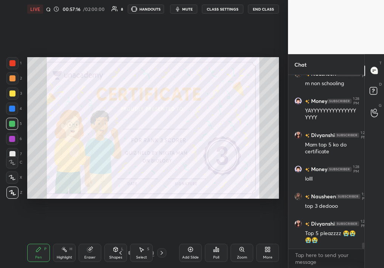
click at [11, 62] on div at bounding box center [12, 63] width 6 height 6
click at [86, 238] on div "Eraser" at bounding box center [90, 252] width 23 height 18
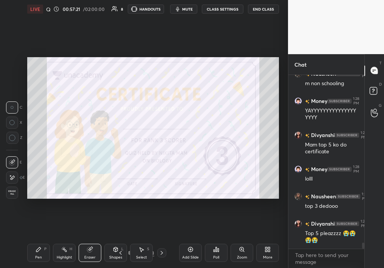
click at [33, 238] on div "Pen P" at bounding box center [38, 252] width 23 height 18
click at [36, 238] on div "Pen P" at bounding box center [38, 252] width 23 height 18
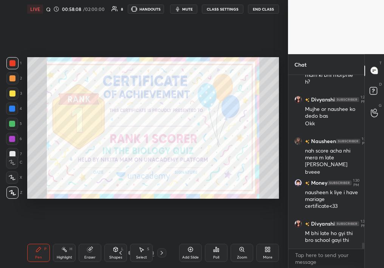
scroll to position [4909, 0]
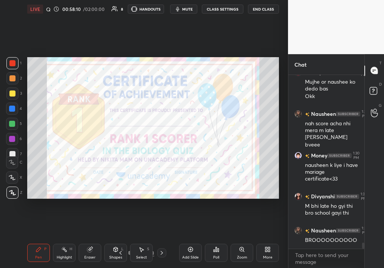
click at [261, 12] on button "End Class" at bounding box center [263, 9] width 31 height 9
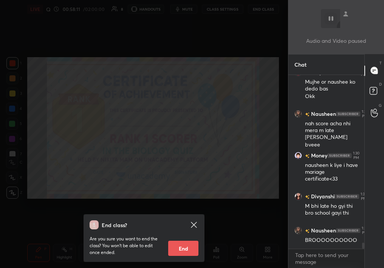
scroll to position [4937, 0]
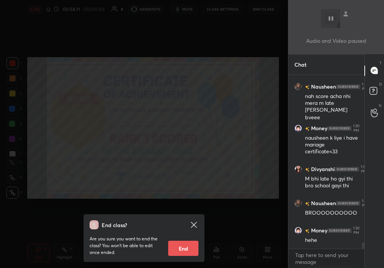
click at [192, 238] on button "End" at bounding box center [183, 247] width 30 height 15
type textarea "x"
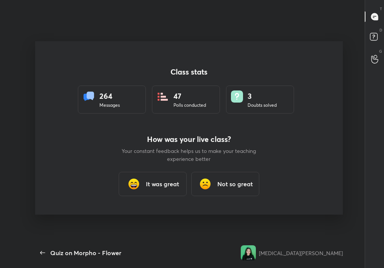
scroll to position [37571, 37444]
